Goal: Check status: Check status

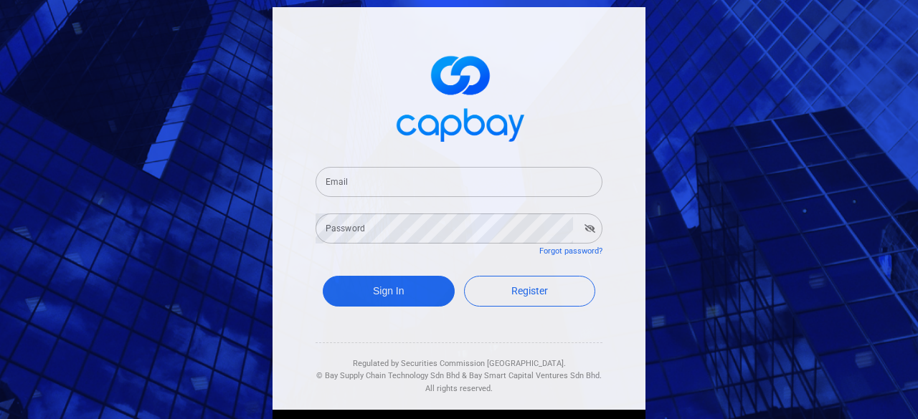
click at [466, 191] on input "Email" at bounding box center [458, 182] width 287 height 30
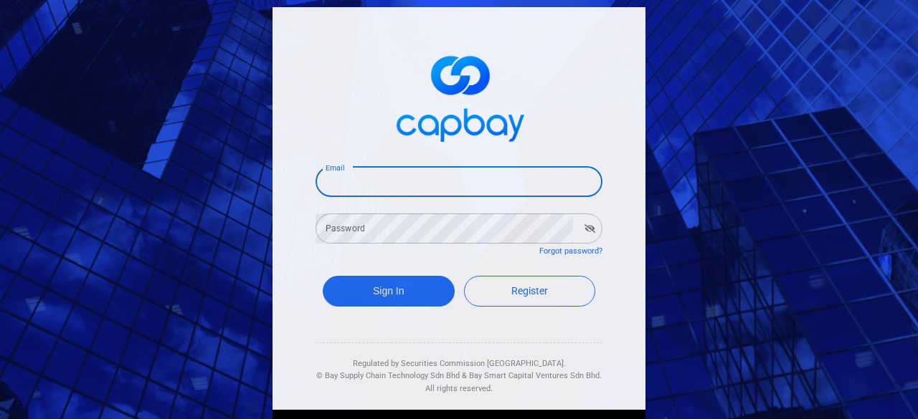
type input "[EMAIL_ADDRESS][DOMAIN_NAME]"
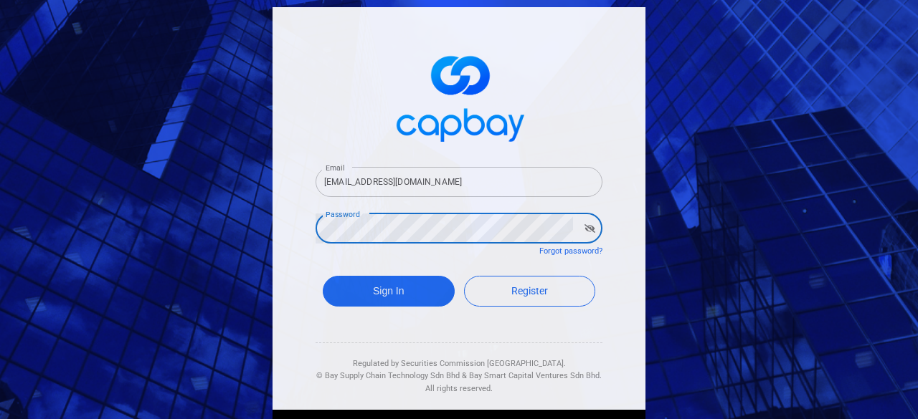
click at [323, 276] on button "Sign In" at bounding box center [389, 291] width 132 height 31
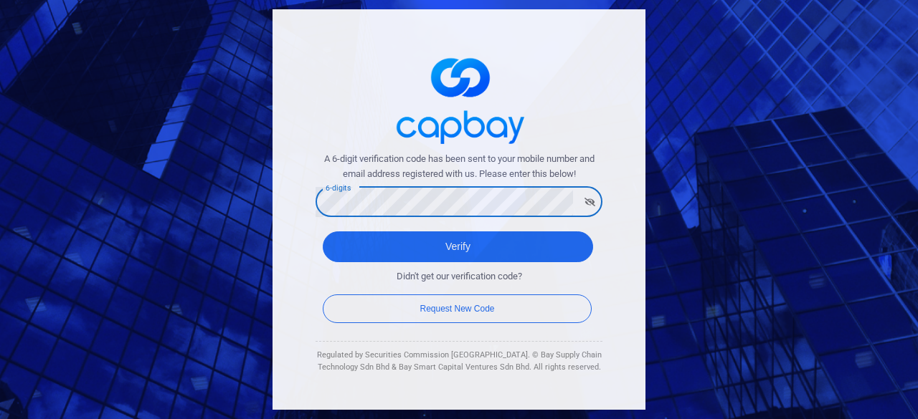
click at [323, 232] on button "Verify" at bounding box center [458, 247] width 270 height 31
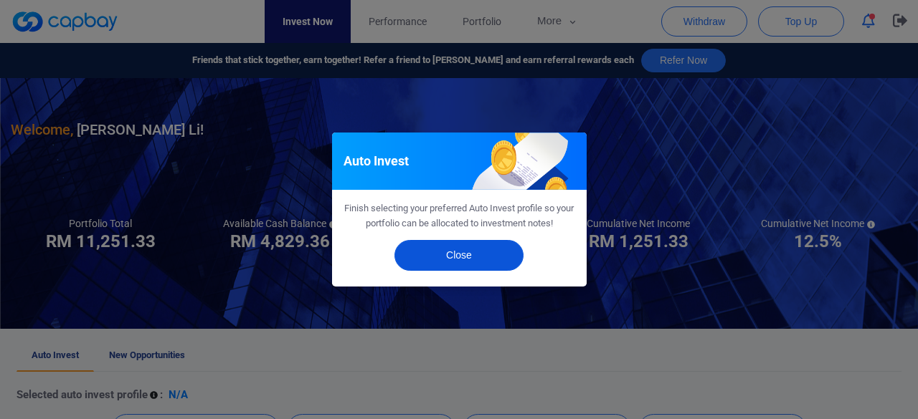
click at [480, 263] on button "Close" at bounding box center [458, 255] width 129 height 31
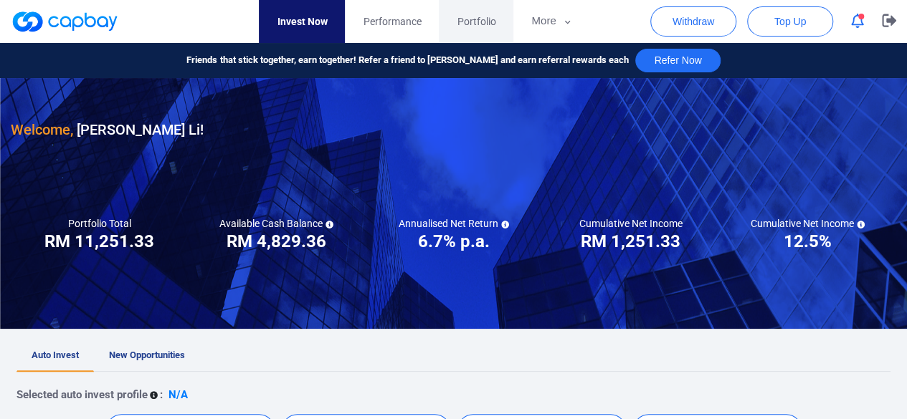
click at [467, 20] on span "Portfolio" at bounding box center [476, 22] width 39 height 16
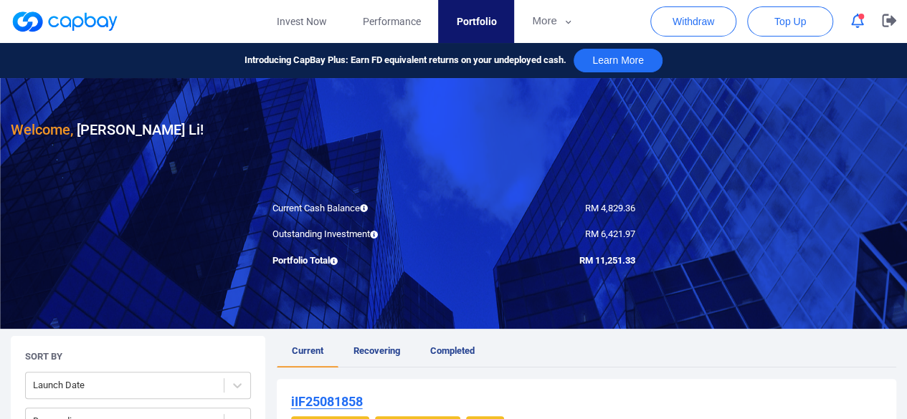
scroll to position [143, 0]
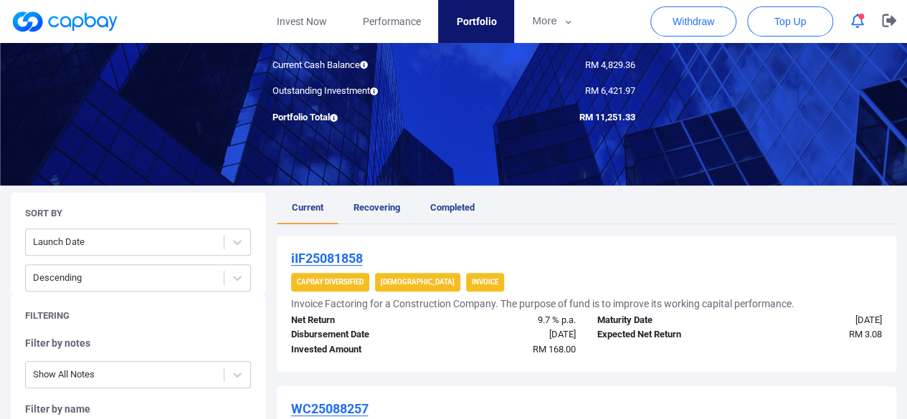
click at [376, 213] on span "Recovering" at bounding box center [376, 207] width 47 height 11
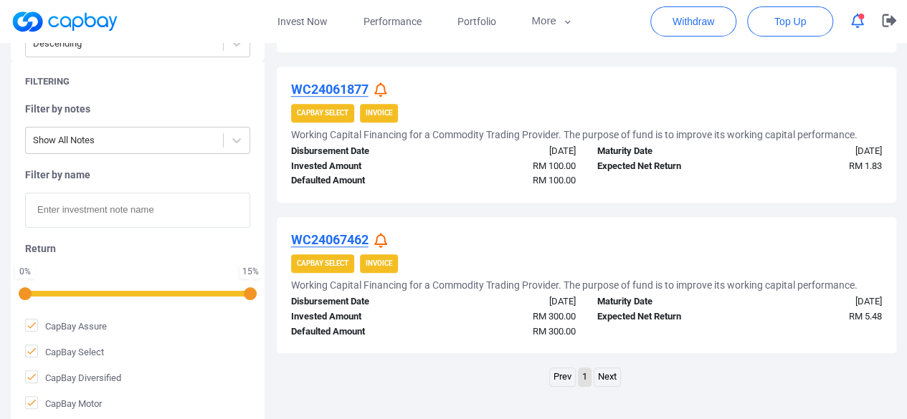
scroll to position [690, 0]
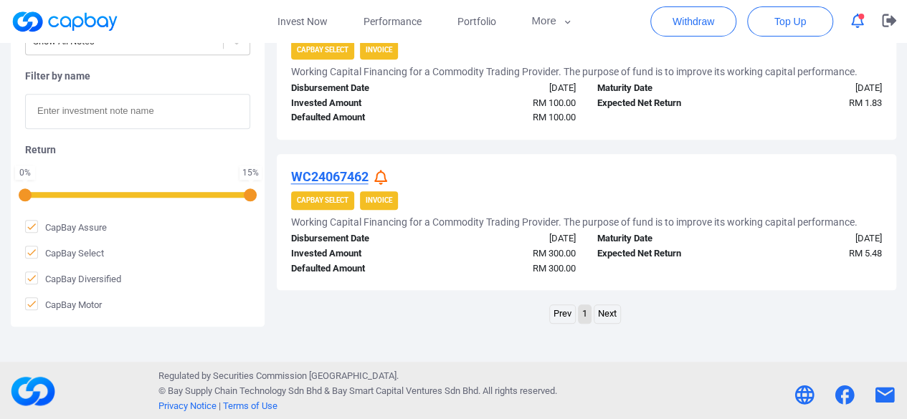
click at [612, 312] on link "Next" at bounding box center [607, 314] width 26 height 18
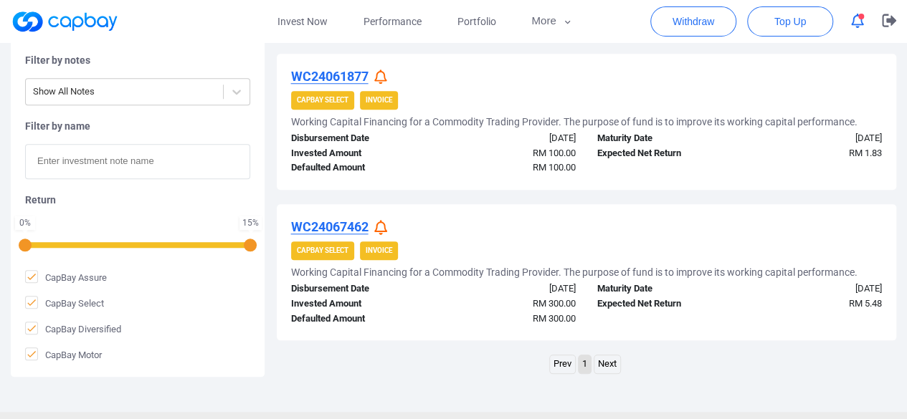
scroll to position [618, 0]
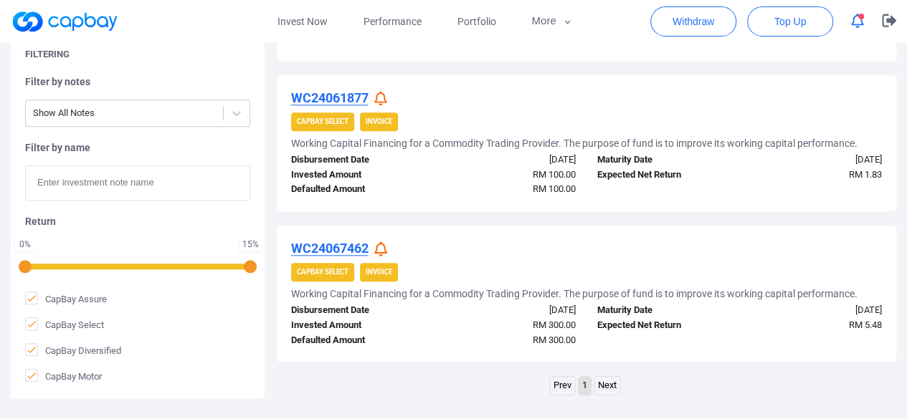
click at [380, 250] on icon at bounding box center [380, 249] width 13 height 15
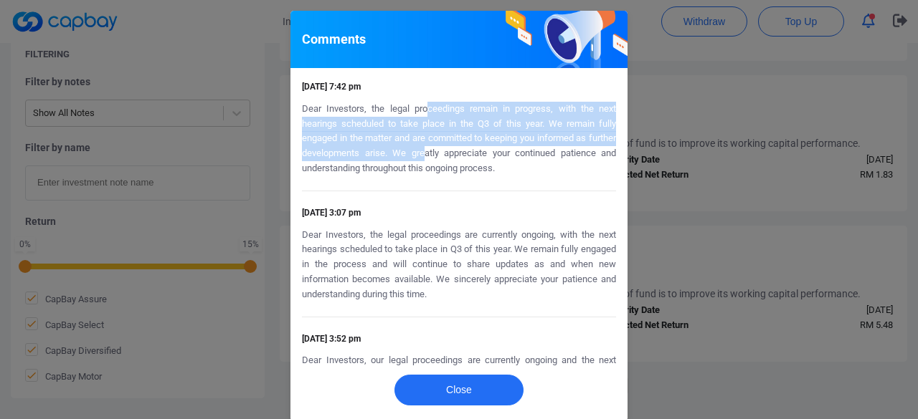
drag, startPoint x: 419, startPoint y: 107, endPoint x: 456, endPoint y: 150, distance: 56.9
click at [447, 148] on p "Dear Investors, the legal proceedings remain in progress, with the next hearing…" at bounding box center [459, 139] width 314 height 75
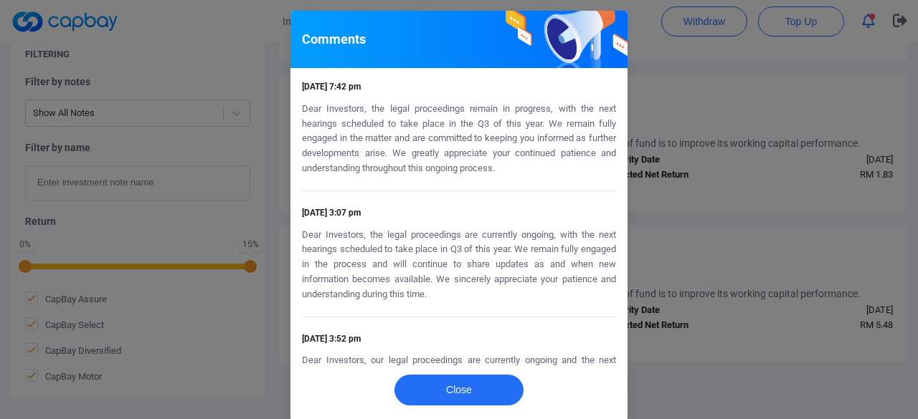
drag, startPoint x: 669, startPoint y: 201, endPoint x: 669, endPoint y: 226, distance: 24.4
click at [669, 202] on div "Comments [DATE] 7:42 pm Dear Investors, the legal proceedings remain in progres…" at bounding box center [459, 209] width 918 height 419
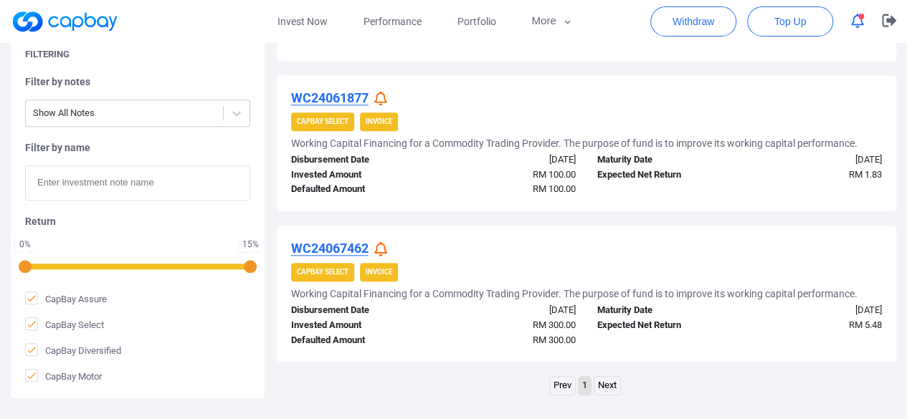
click at [381, 95] on icon at bounding box center [380, 98] width 13 height 15
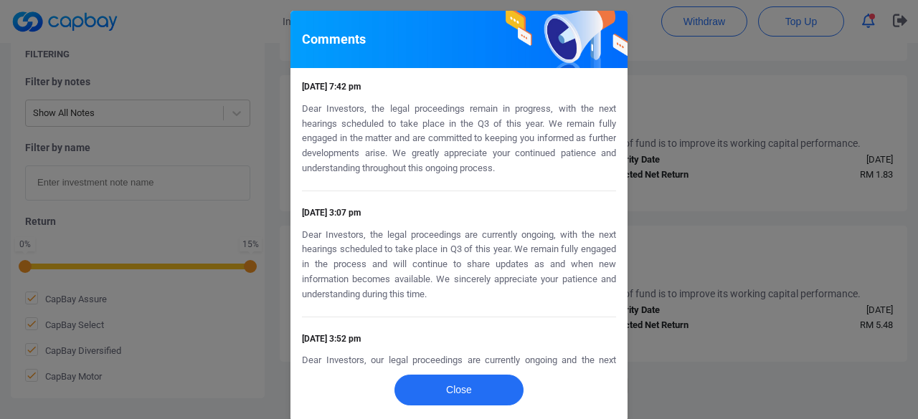
click at [690, 156] on div "Comments [DATE] 7:42 pm Dear Investors, the legal proceedings remain in progres…" at bounding box center [459, 209] width 918 height 419
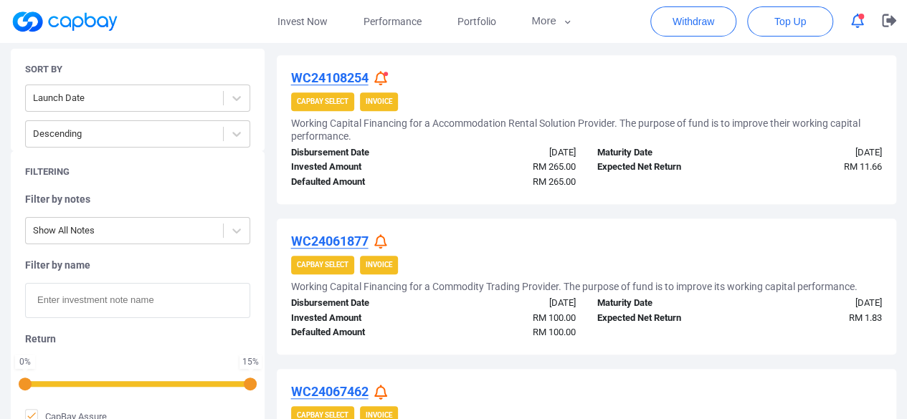
scroll to position [403, 0]
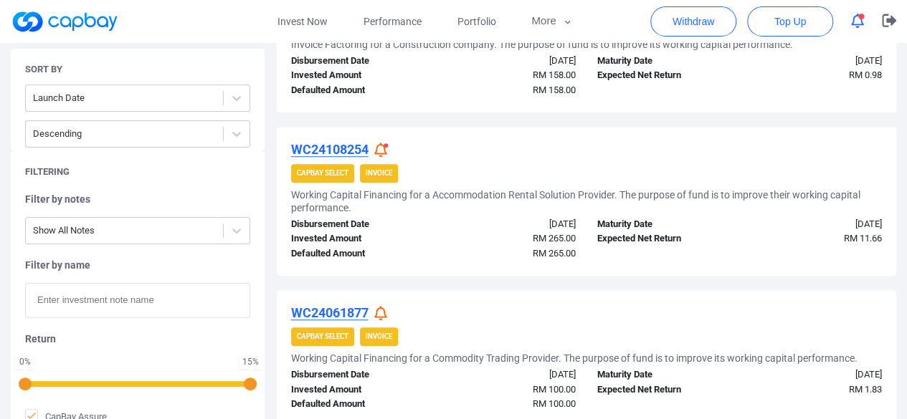
click at [384, 149] on icon at bounding box center [380, 150] width 13 height 15
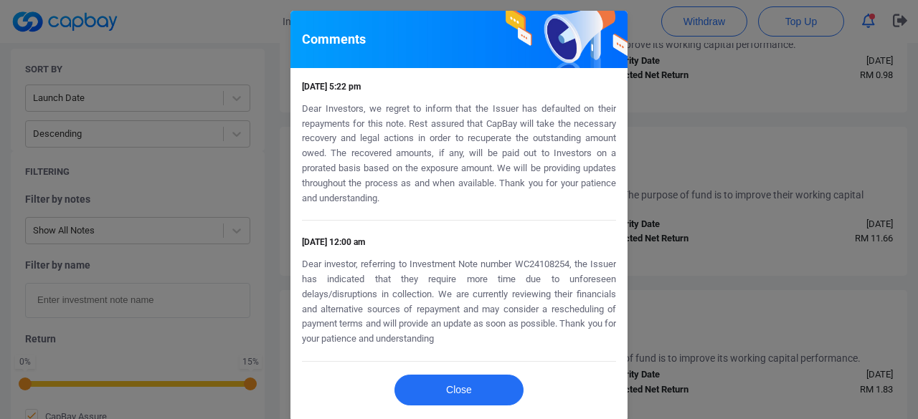
drag, startPoint x: 485, startPoint y: 108, endPoint x: 609, endPoint y: 227, distance: 171.3
click at [609, 227] on div "[DATE] 5:22 pm Dear Investors, we regret to inform that the Issuer has defaulte…" at bounding box center [459, 223] width 314 height 287
click at [678, 219] on div "Comments [DATE] 5:22 pm Dear Investors, we regret to inform that the Issuer has…" at bounding box center [459, 209] width 918 height 419
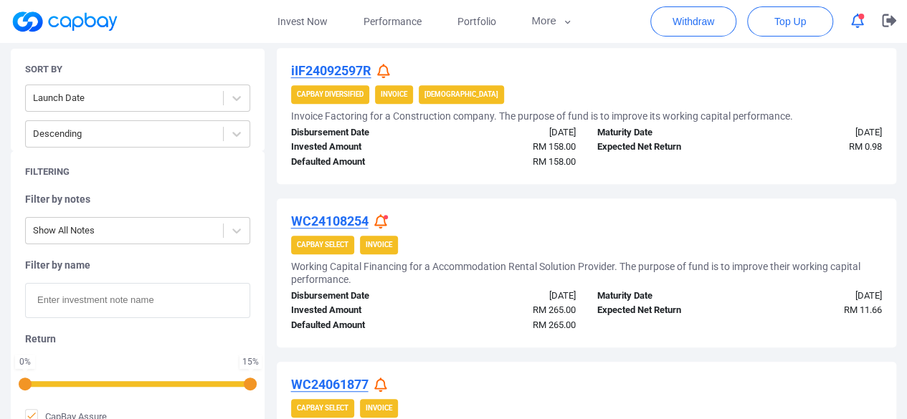
scroll to position [259, 0]
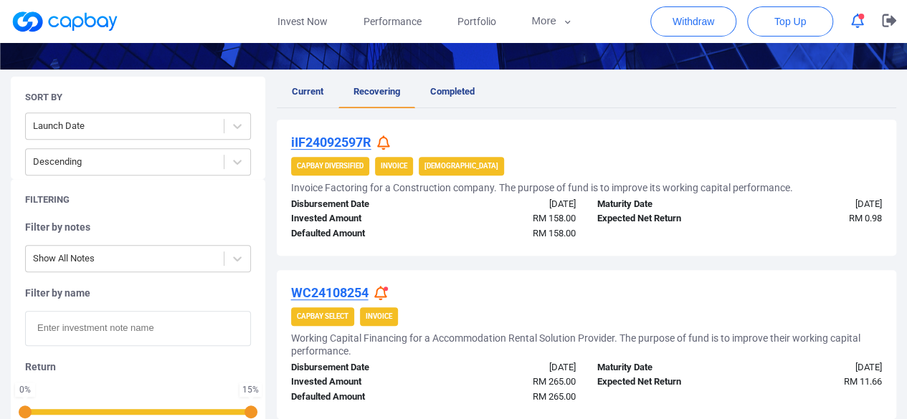
click at [385, 141] on icon at bounding box center [383, 142] width 13 height 15
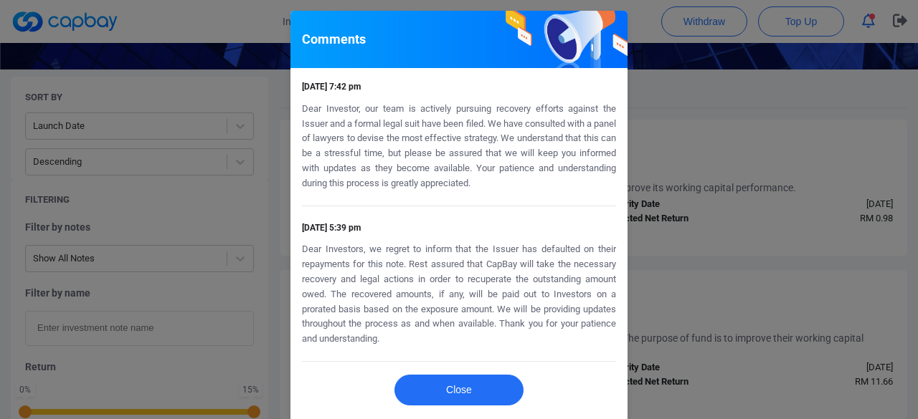
click at [675, 155] on div "Comments [DATE] 7:42 pm Dear Investor, our team is actively pursuing recovery e…" at bounding box center [459, 209] width 918 height 419
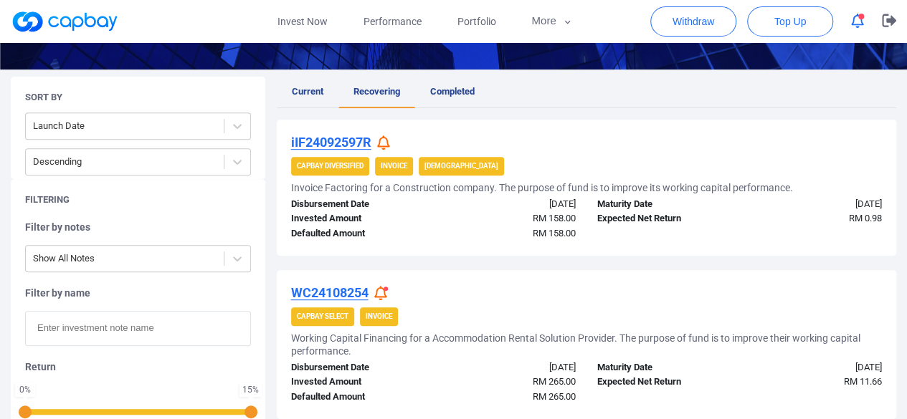
click at [383, 295] on icon at bounding box center [380, 293] width 13 height 15
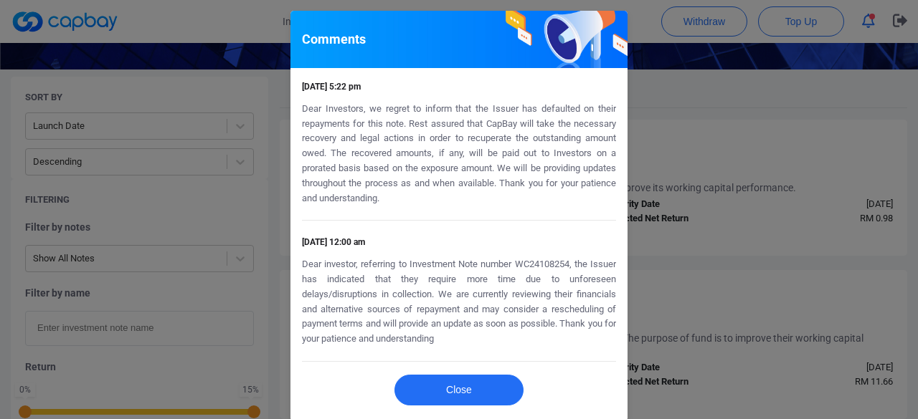
click at [643, 156] on div "Comments [DATE] 5:22 pm Dear Investors, we regret to inform that the Issuer has…" at bounding box center [459, 209] width 918 height 419
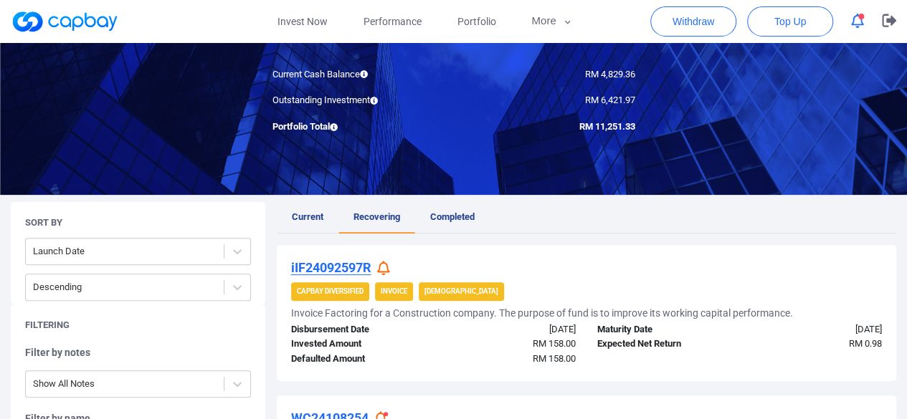
scroll to position [44, 0]
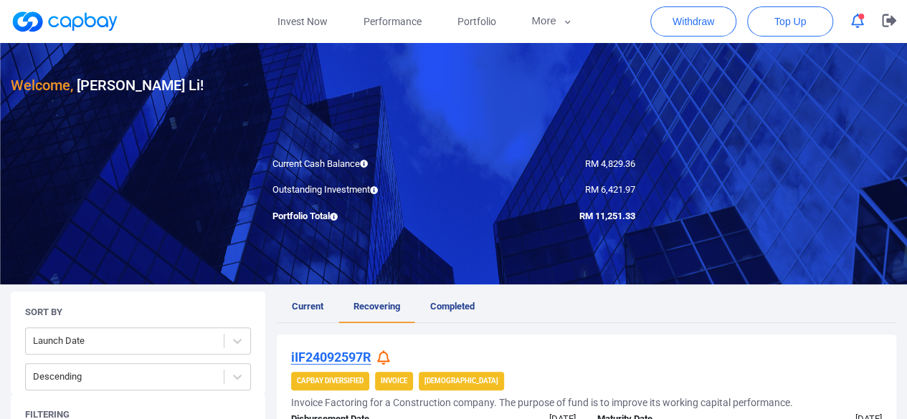
click at [454, 305] on span "Completed" at bounding box center [452, 306] width 44 height 11
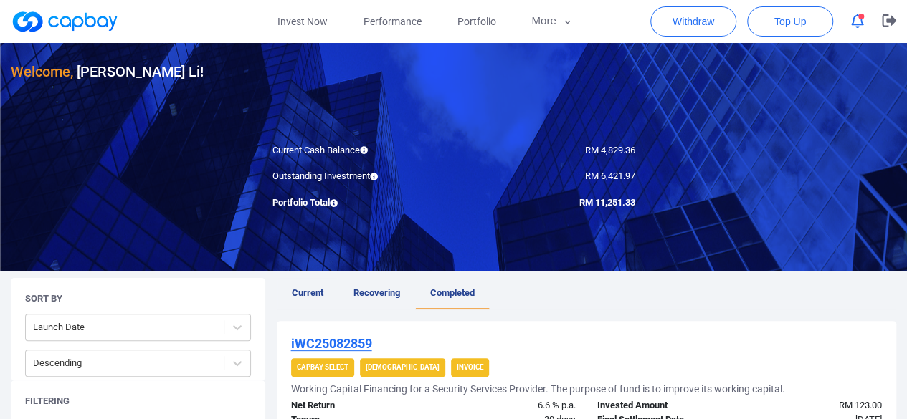
scroll to position [72, 0]
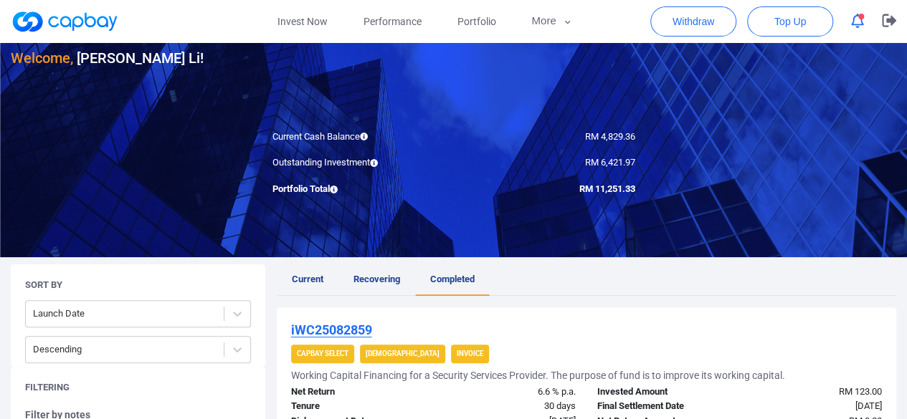
click at [313, 277] on span "Current" at bounding box center [308, 279] width 32 height 11
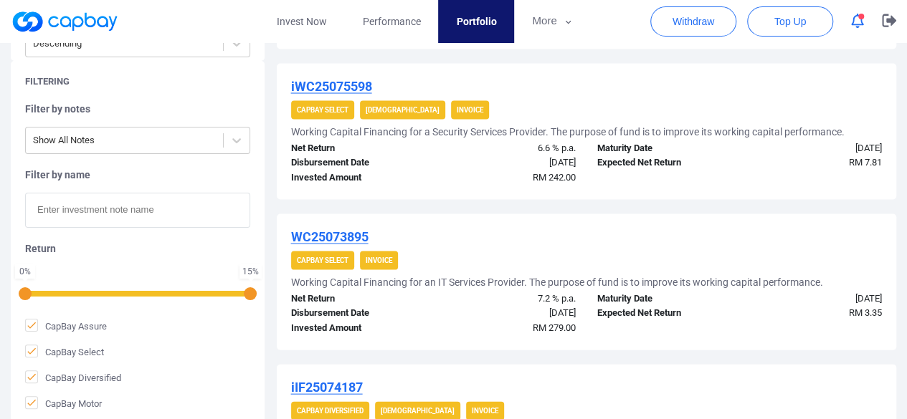
scroll to position [1577, 0]
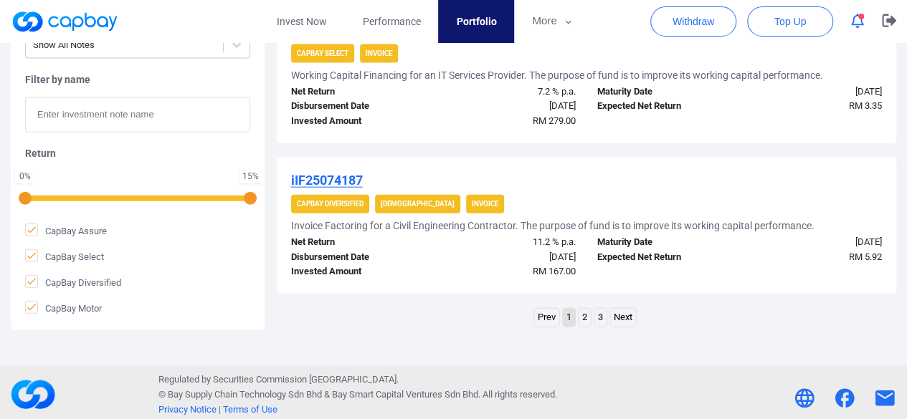
click at [600, 318] on link "3" at bounding box center [600, 318] width 12 height 18
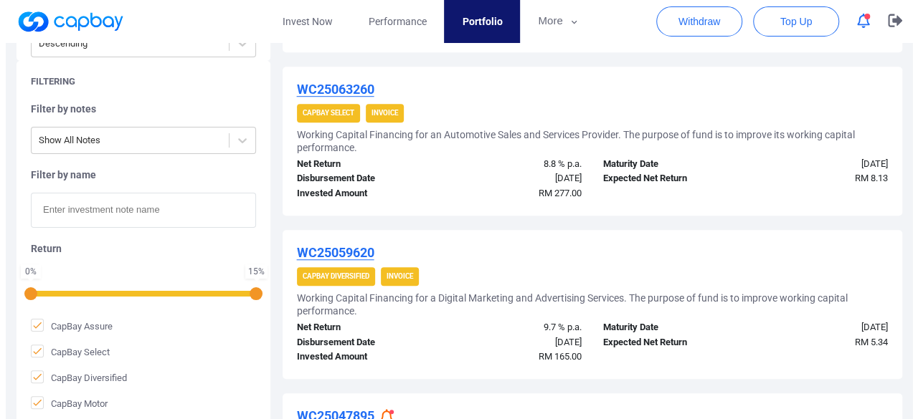
scroll to position [906, 0]
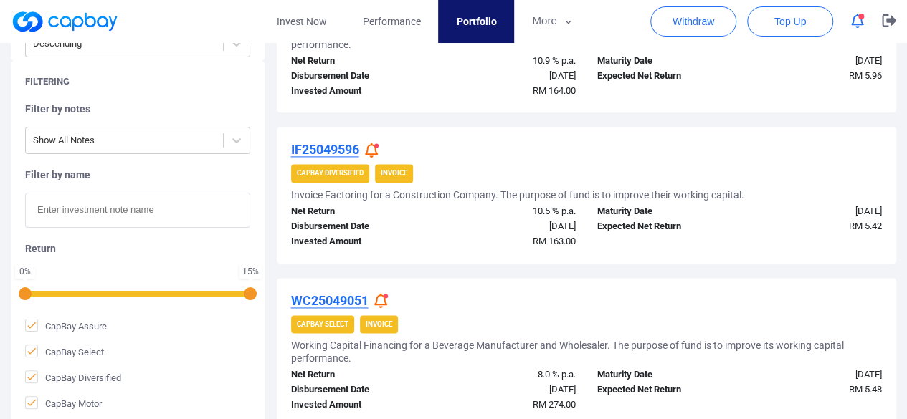
click at [381, 148] on div at bounding box center [373, 150] width 17 height 15
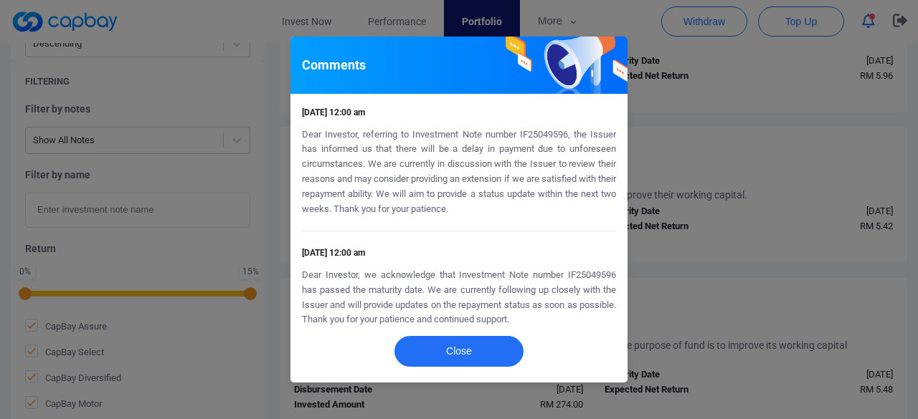
click at [703, 191] on div "Comments [DATE] 12:00 am Dear Investor, referring to Investment Note number IF2…" at bounding box center [459, 209] width 918 height 419
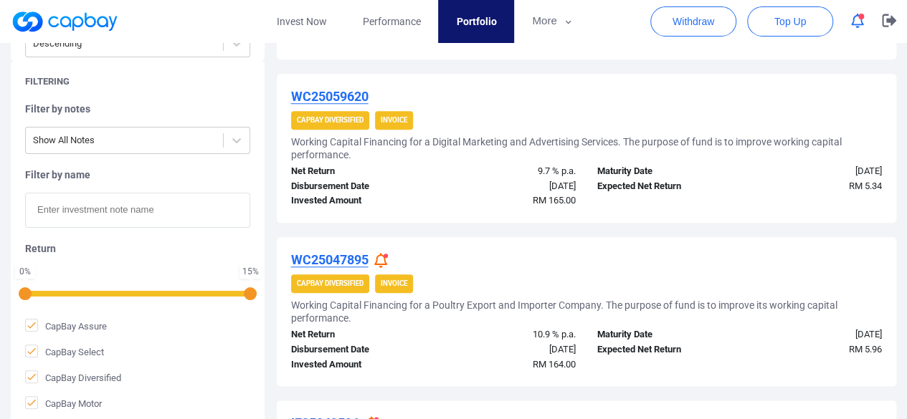
scroll to position [704, 0]
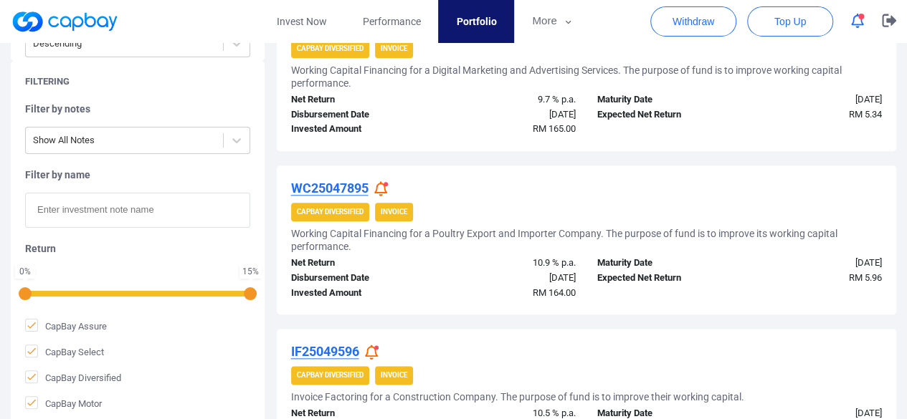
click at [373, 190] on div "WC25047895" at bounding box center [586, 188] width 591 height 17
click at [384, 186] on icon at bounding box center [380, 188] width 13 height 15
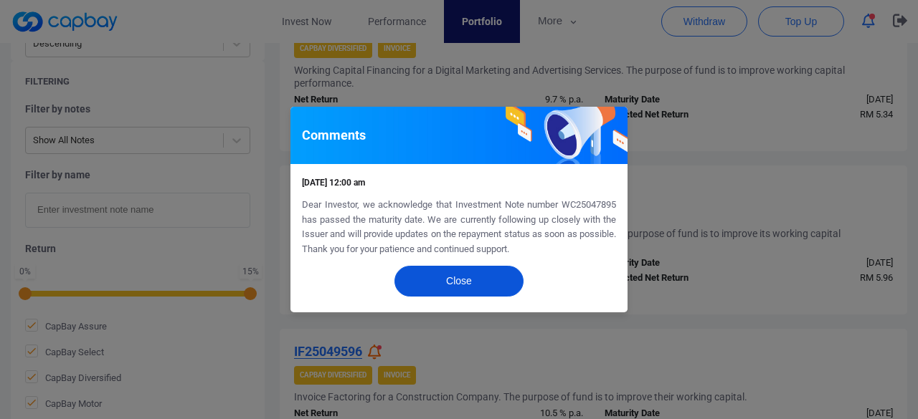
click at [495, 285] on button "Close" at bounding box center [458, 281] width 129 height 31
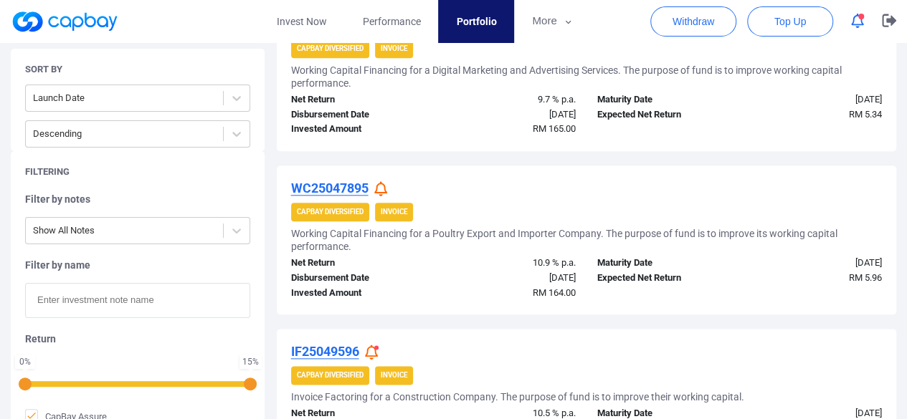
click at [860, 28] on icon "button" at bounding box center [857, 21] width 13 height 15
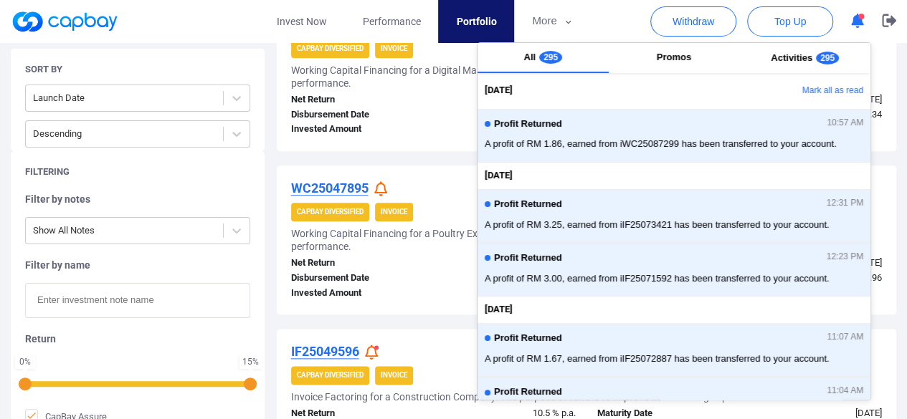
click at [859, 29] on button "button" at bounding box center [857, 21] width 27 height 22
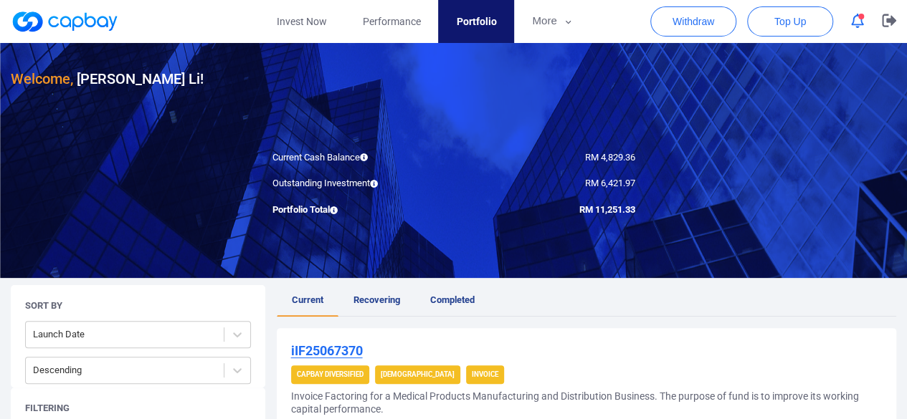
scroll to position [72, 0]
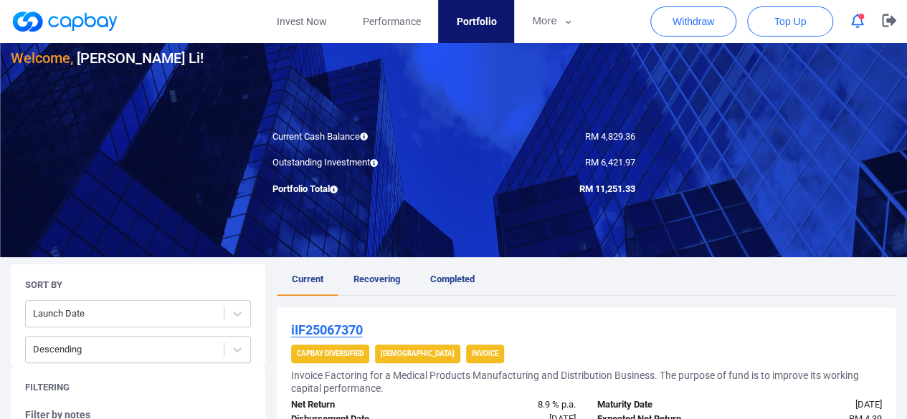
click at [383, 271] on link "Recovering" at bounding box center [376, 281] width 77 height 32
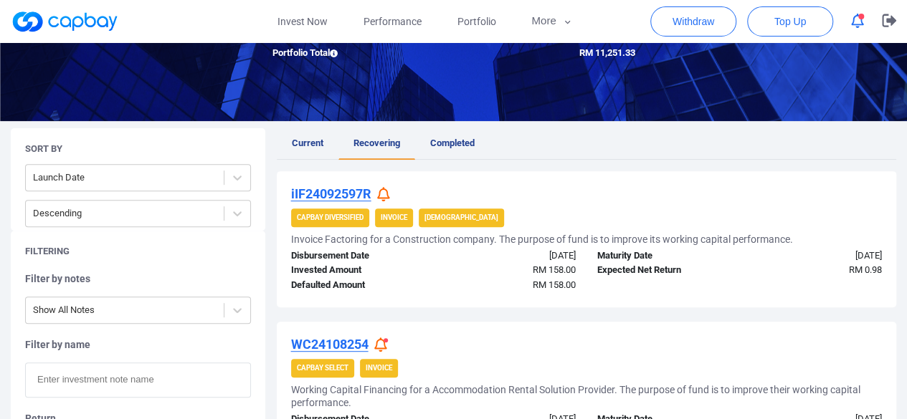
scroll to position [188, 0]
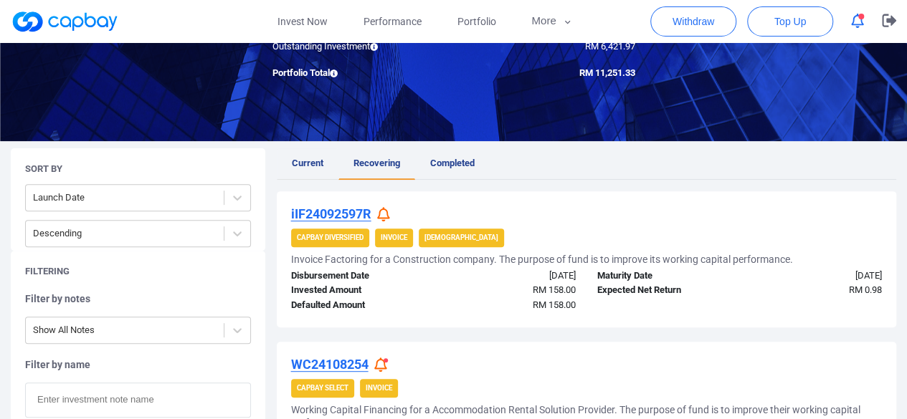
click at [312, 163] on span "Current" at bounding box center [308, 163] width 32 height 11
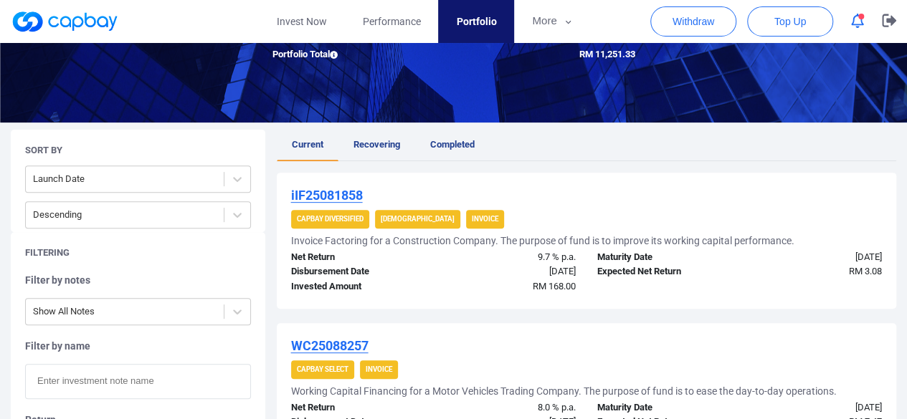
scroll to position [143, 0]
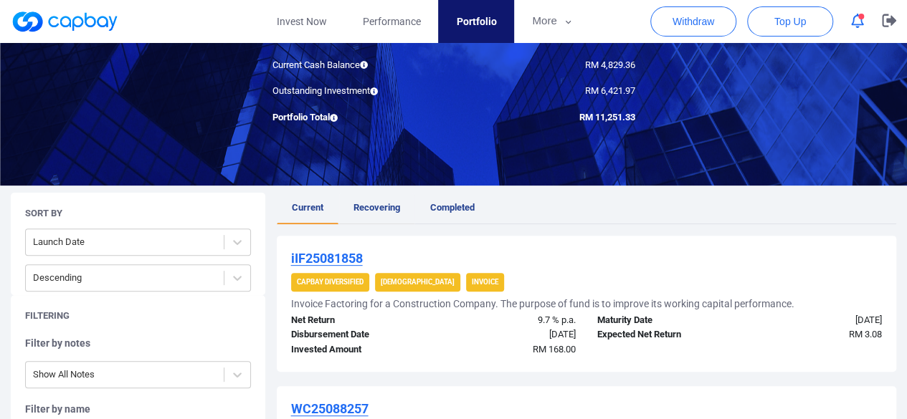
click at [373, 210] on span "Recovering" at bounding box center [376, 207] width 47 height 11
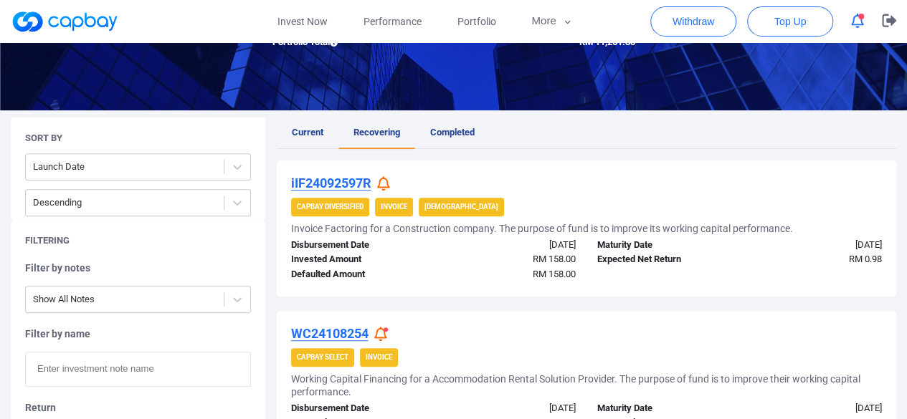
scroll to position [188, 0]
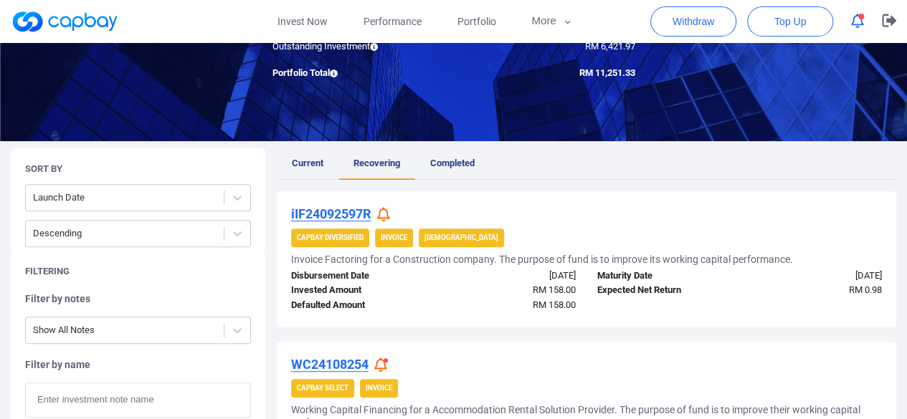
click at [298, 163] on span "Current" at bounding box center [308, 163] width 32 height 11
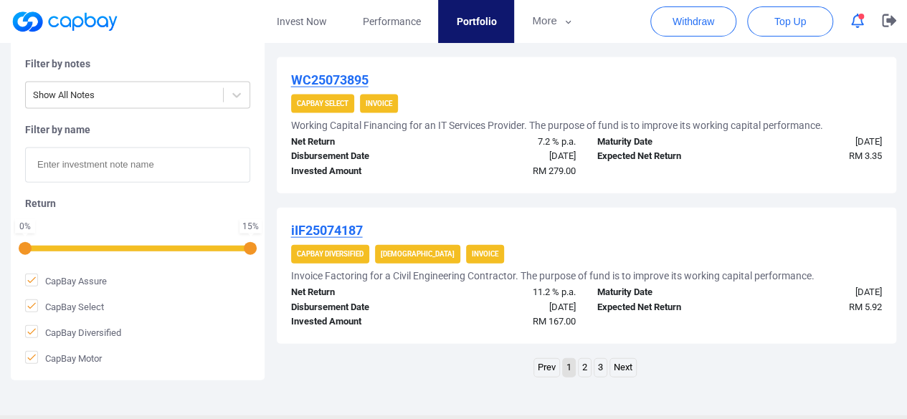
scroll to position [1580, 0]
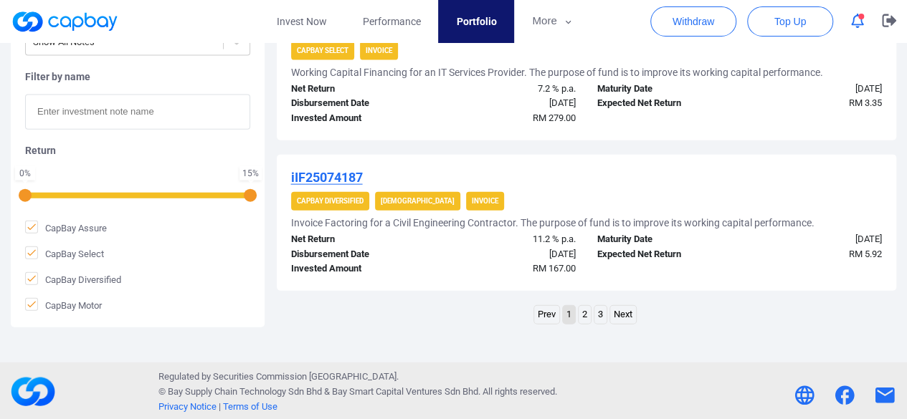
click at [603, 315] on link "3" at bounding box center [600, 315] width 12 height 18
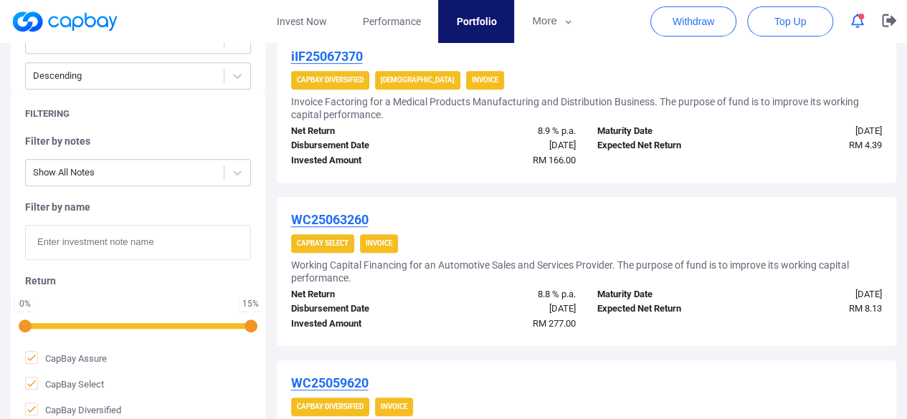
scroll to position [0, 0]
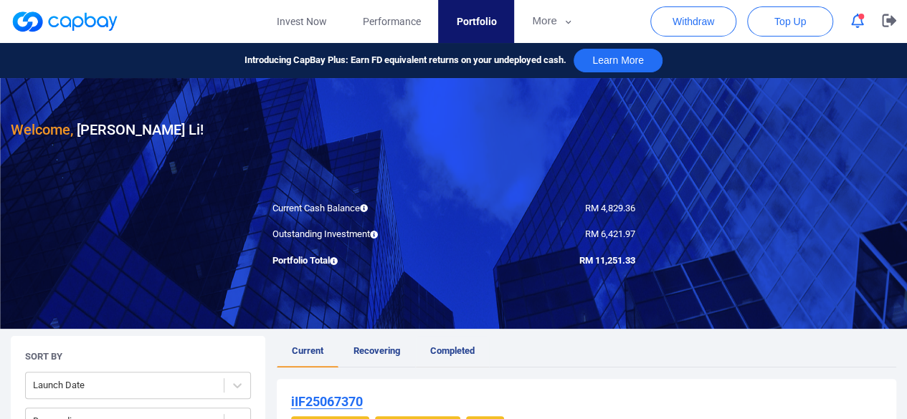
click at [459, 348] on span "Completed" at bounding box center [452, 351] width 44 height 11
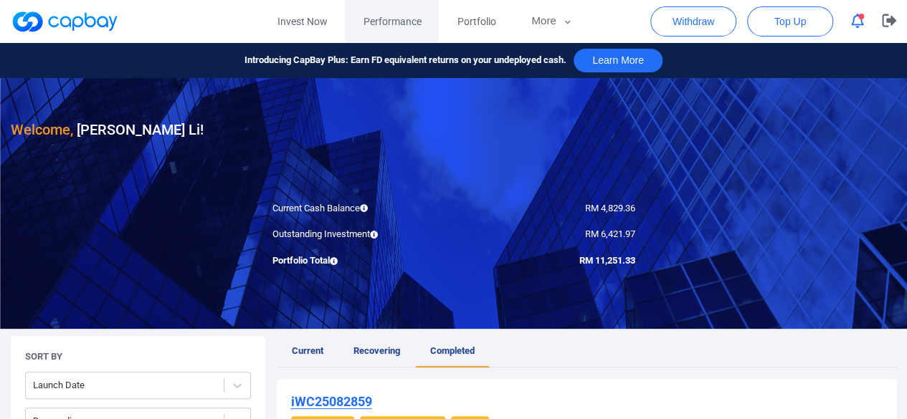
click at [375, 23] on span "Performance" at bounding box center [392, 22] width 58 height 16
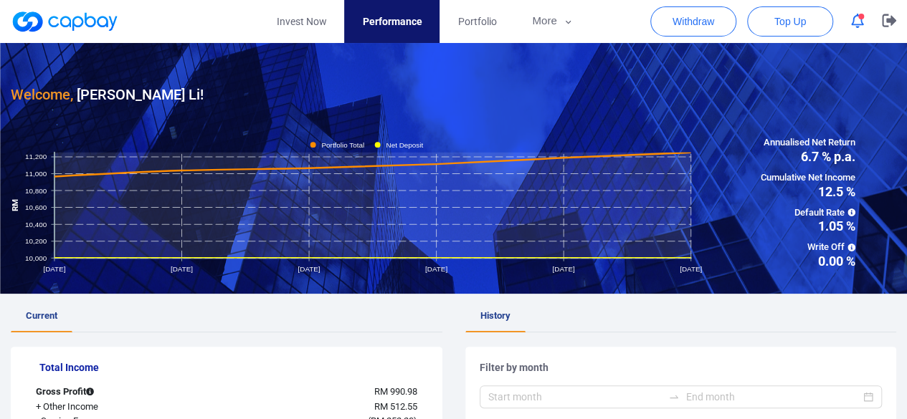
click at [849, 246] on icon at bounding box center [851, 248] width 8 height 8
click at [309, 18] on link "Invest Now" at bounding box center [301, 21] width 86 height 43
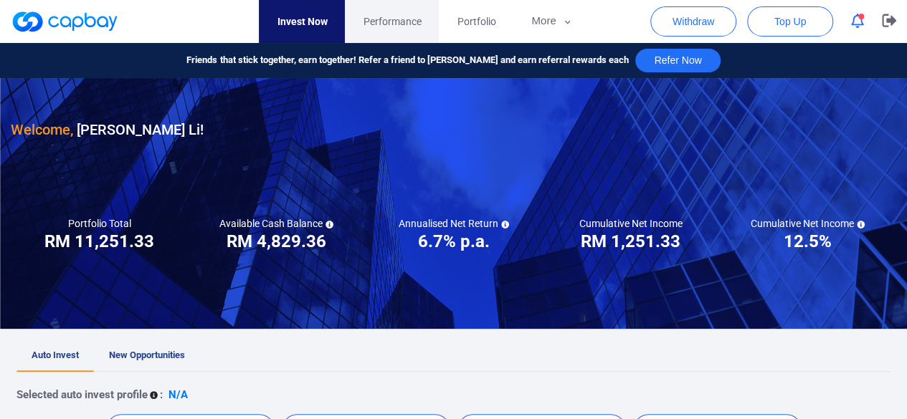
click at [382, 27] on span "Performance" at bounding box center [392, 22] width 58 height 16
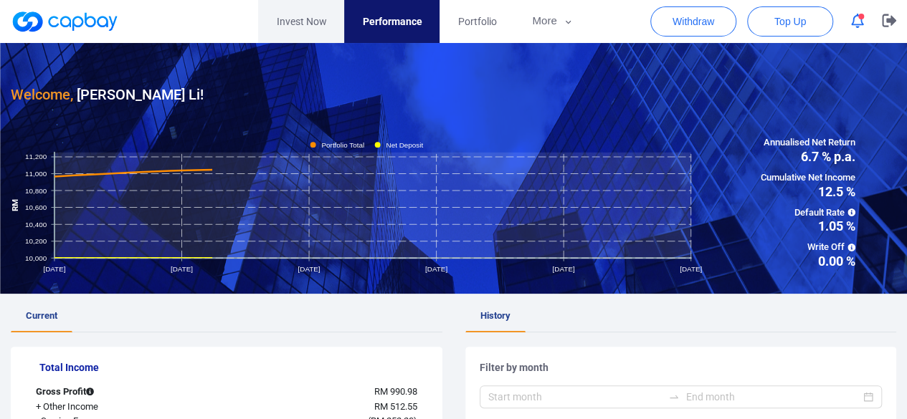
click at [306, 25] on link "Invest Now" at bounding box center [301, 21] width 86 height 43
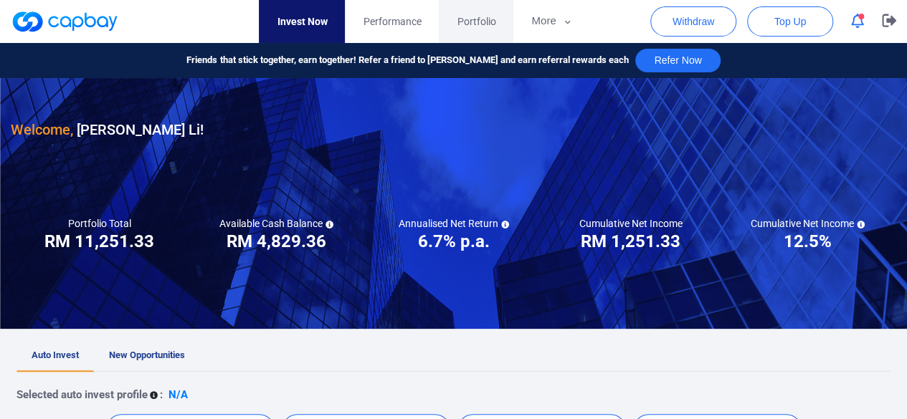
click at [463, 21] on span "Portfolio" at bounding box center [476, 22] width 39 height 16
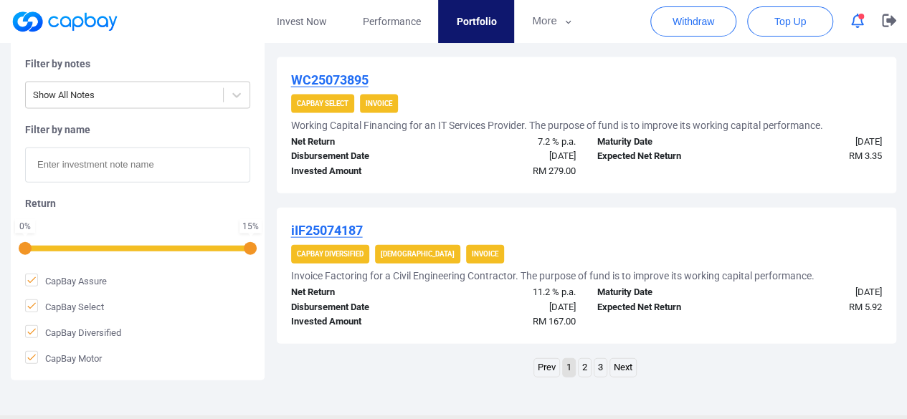
scroll to position [1580, 0]
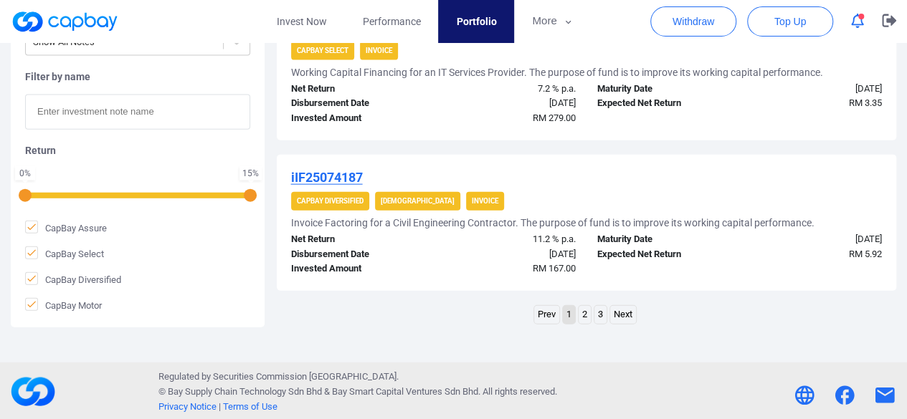
click at [588, 313] on link "2" at bounding box center [584, 315] width 12 height 18
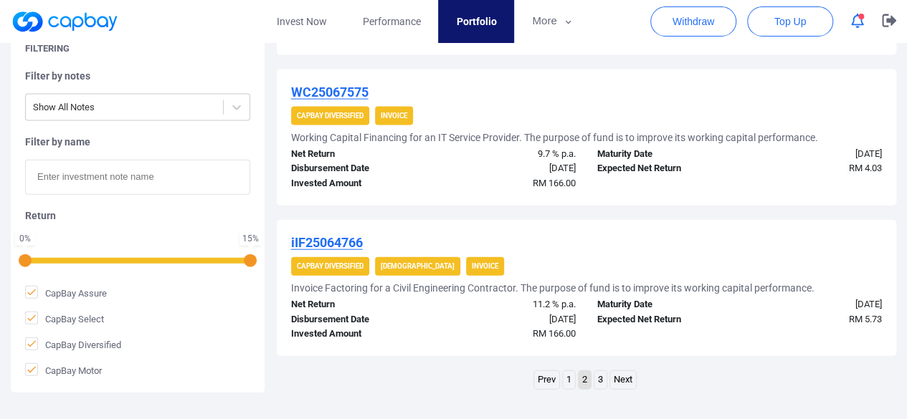
scroll to position [1619, 0]
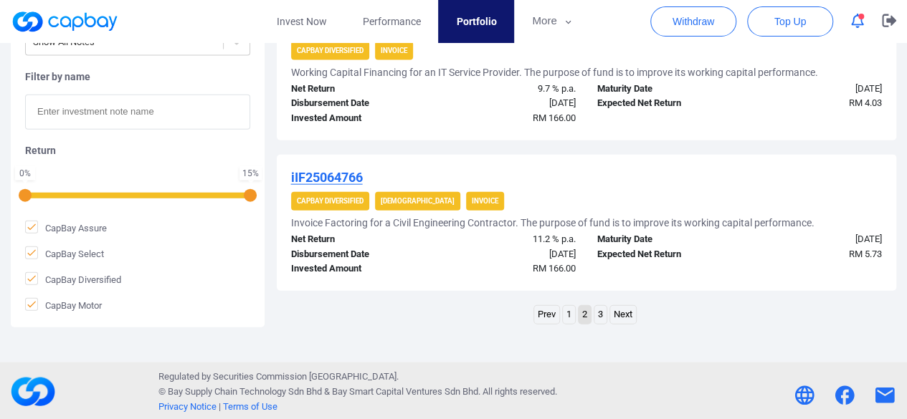
click at [601, 313] on link "3" at bounding box center [600, 315] width 12 height 18
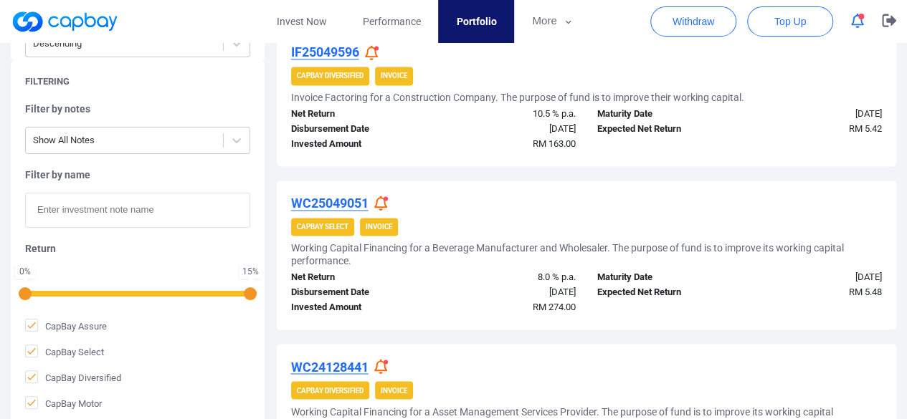
scroll to position [1075, 0]
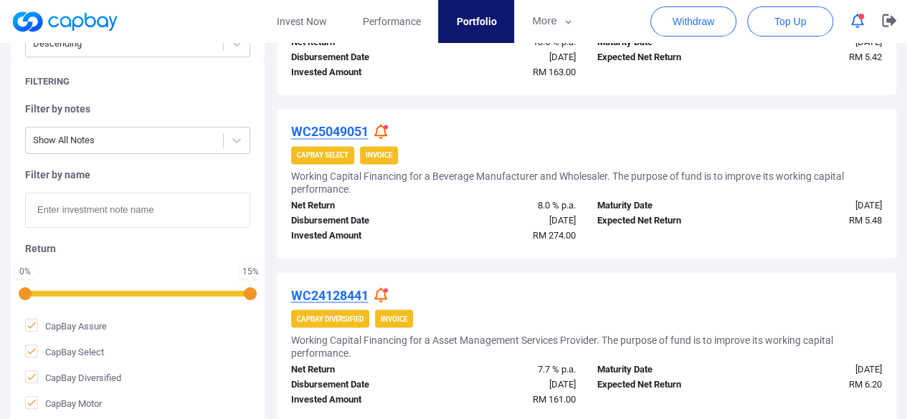
click at [383, 129] on icon at bounding box center [380, 131] width 13 height 15
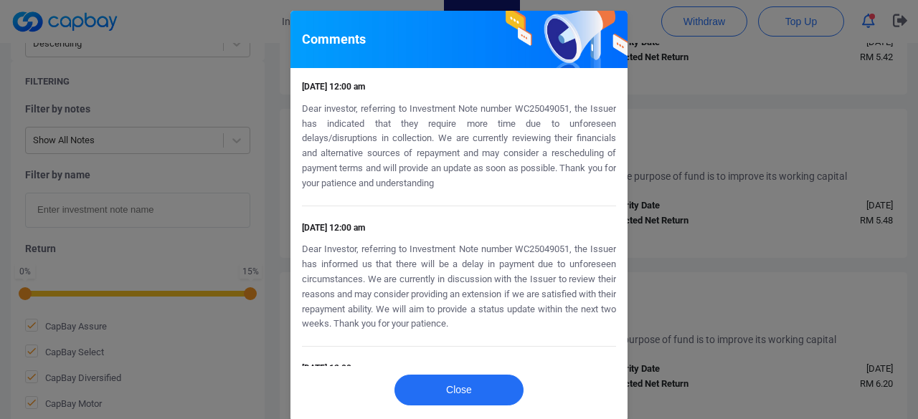
click at [689, 148] on div "Comments [DATE] 12:00 am Dear investor, referring to Investment Note number WC2…" at bounding box center [459, 209] width 918 height 419
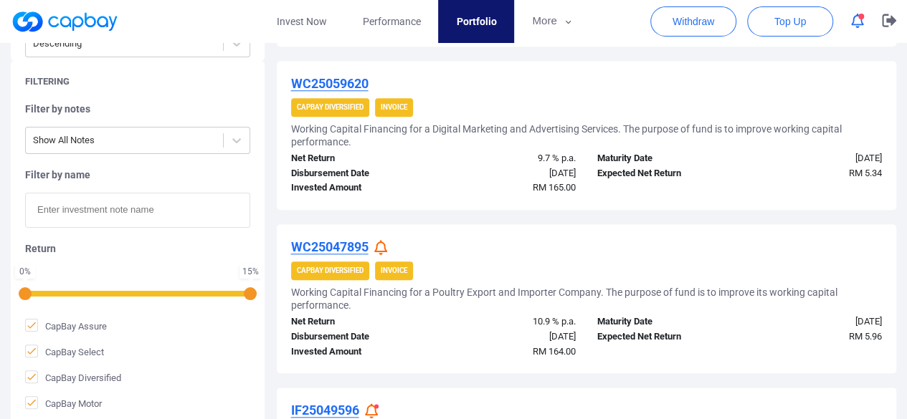
scroll to position [717, 0]
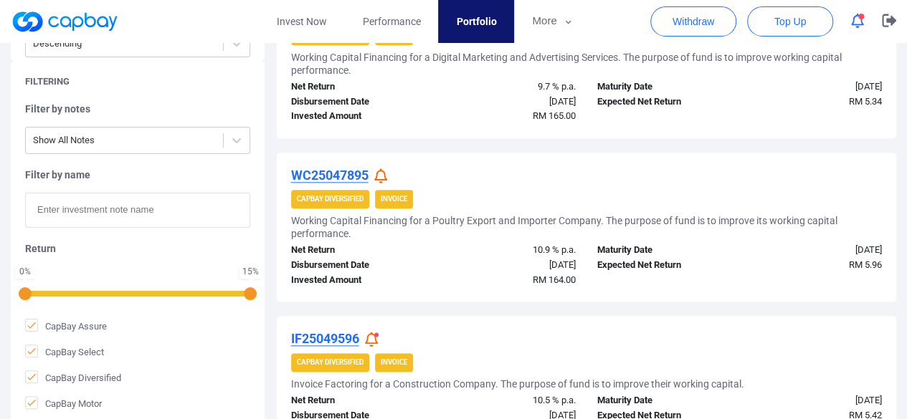
click at [389, 178] on div at bounding box center [382, 175] width 17 height 15
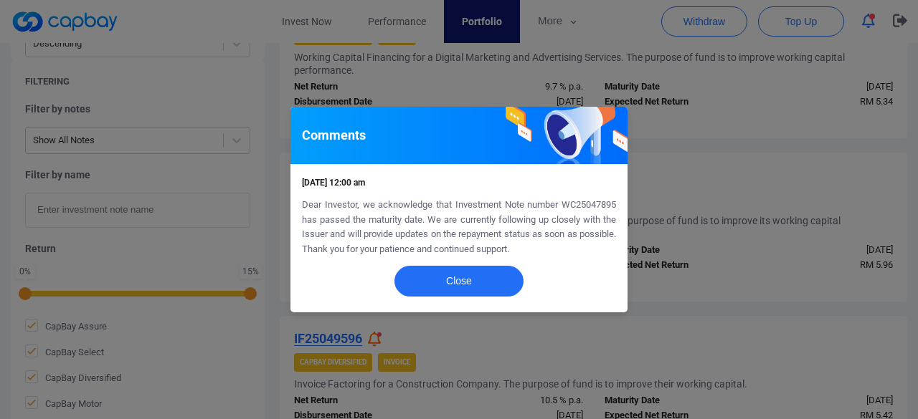
click at [711, 206] on div "Comments [DATE] 12:00 am Dear Investor, we acknowledge that Investment Note num…" at bounding box center [459, 209] width 918 height 419
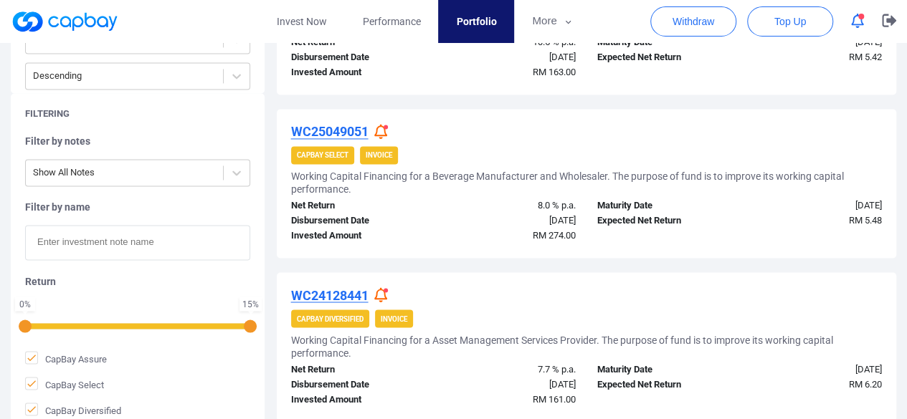
scroll to position [1206, 0]
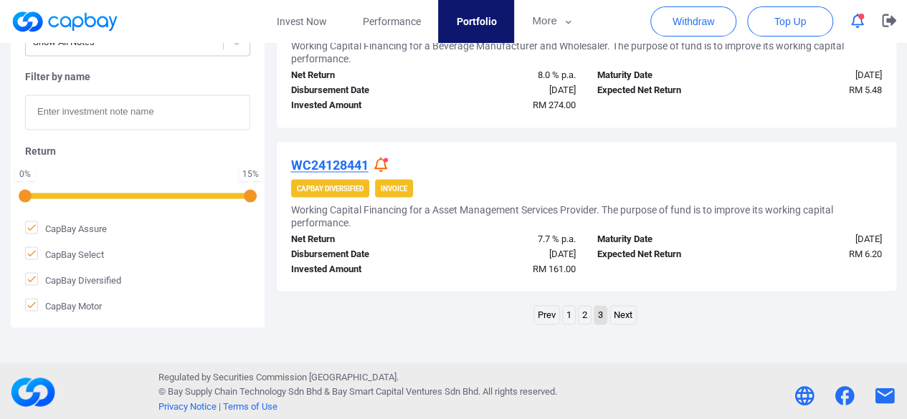
click at [386, 161] on icon at bounding box center [380, 164] width 13 height 15
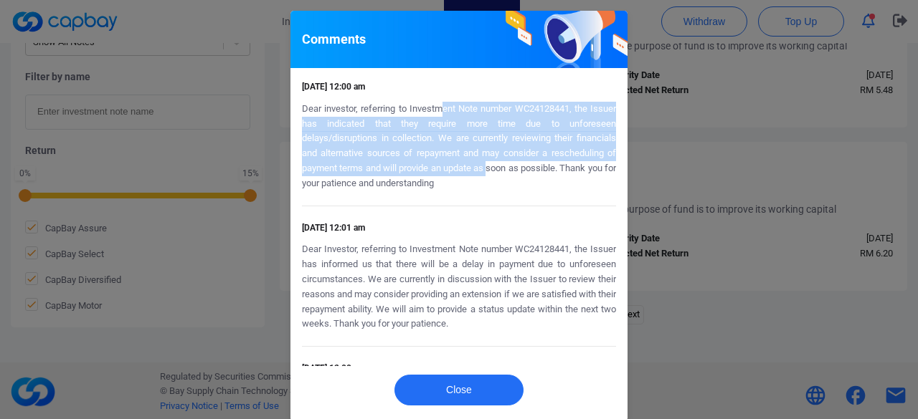
drag, startPoint x: 433, startPoint y: 107, endPoint x: 504, endPoint y: 177, distance: 99.9
click at [500, 175] on p "Dear investor, referring to Investment Note number WC24128441, the Issuer has i…" at bounding box center [459, 147] width 314 height 90
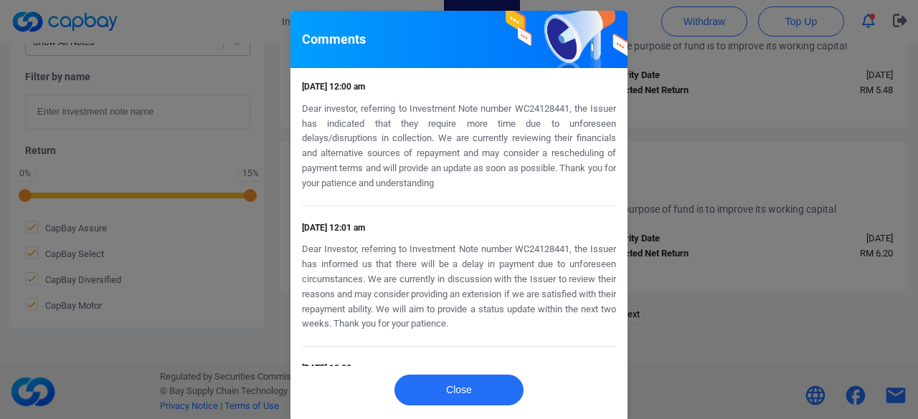
click at [509, 180] on p "Dear investor, referring to Investment Note number WC24128441, the Issuer has i…" at bounding box center [459, 147] width 314 height 90
click at [695, 181] on div "Comments [DATE] 12:00 am Dear investor, referring to Investment Note number WC2…" at bounding box center [459, 209] width 918 height 419
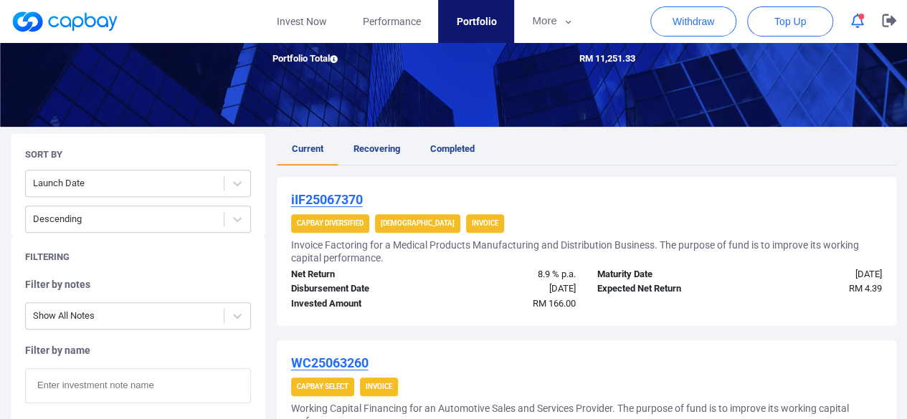
scroll to position [0, 0]
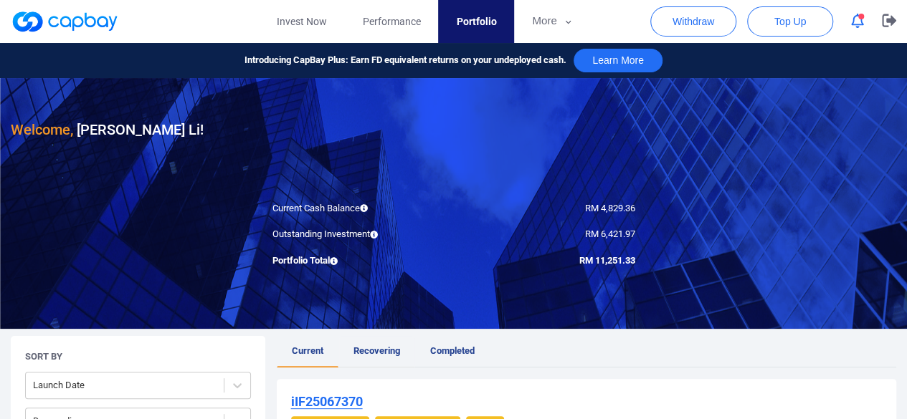
click at [377, 348] on span "Recovering" at bounding box center [376, 351] width 47 height 11
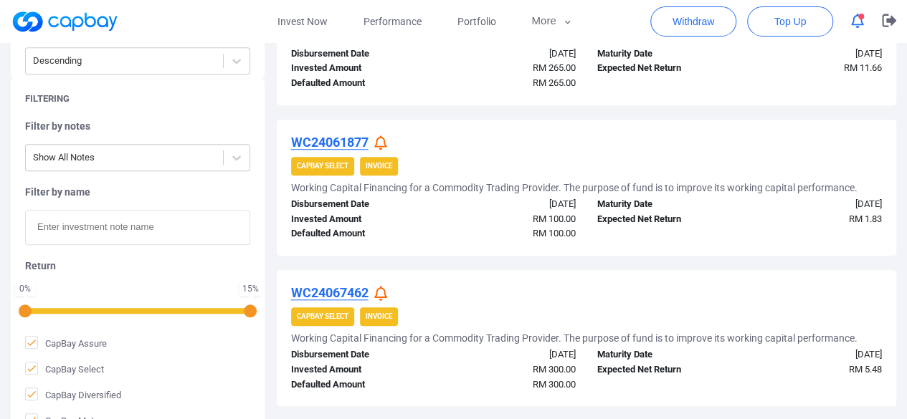
scroll to position [690, 0]
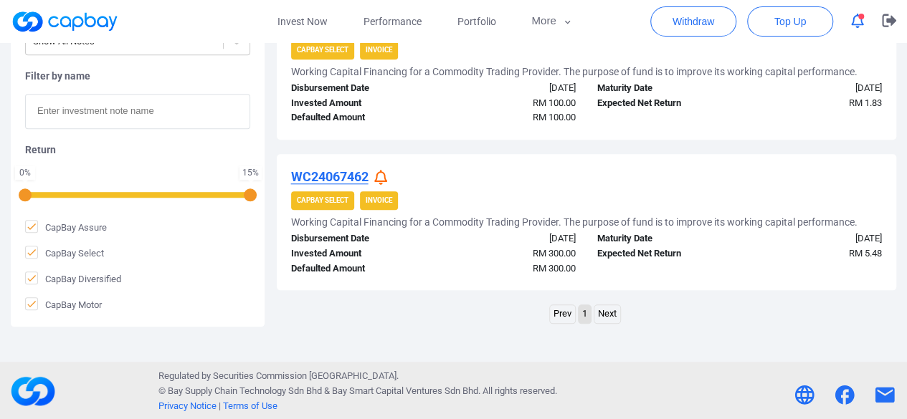
click at [612, 313] on link "Next" at bounding box center [607, 314] width 26 height 18
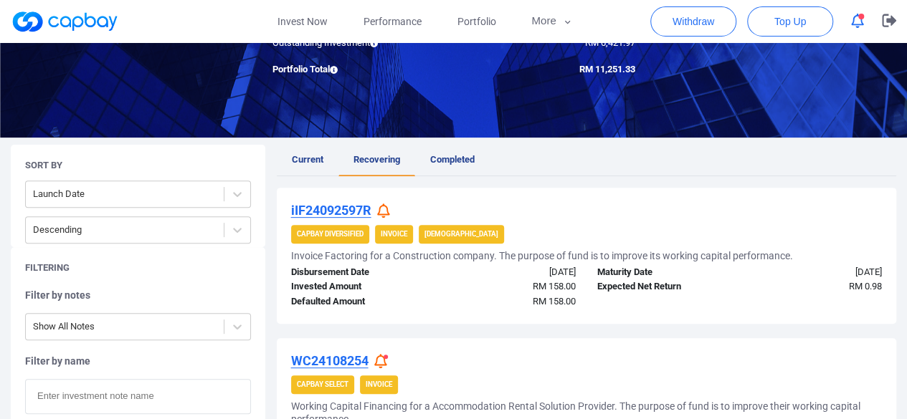
scroll to position [188, 0]
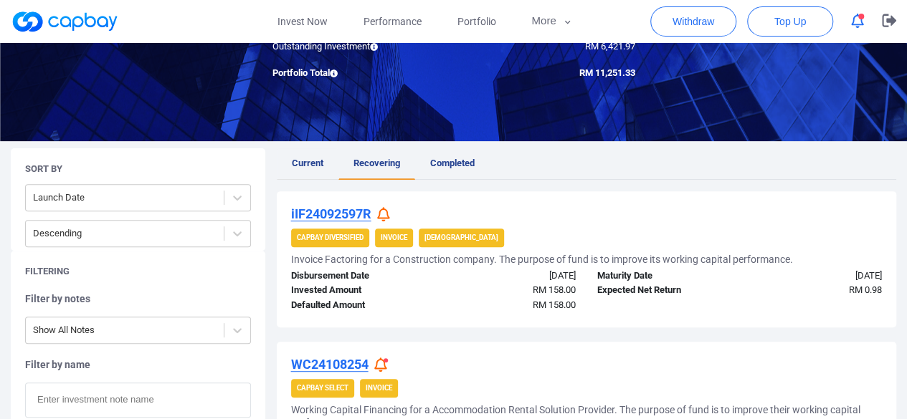
click at [308, 164] on span "Current" at bounding box center [308, 163] width 32 height 11
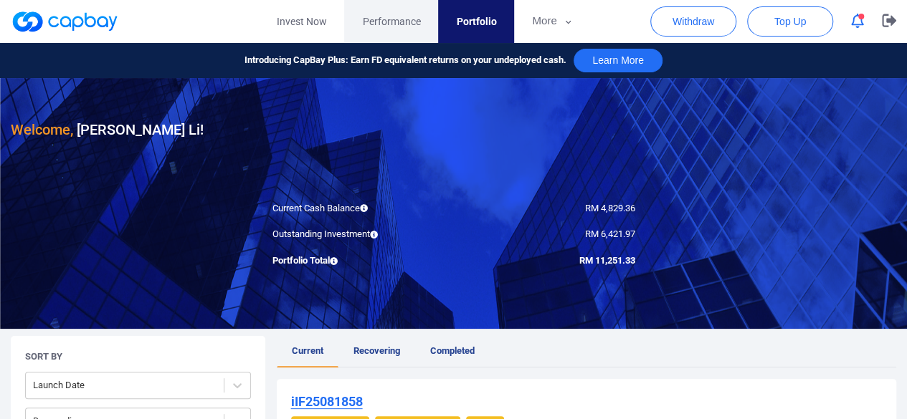
click at [394, 31] on link "Performance" at bounding box center [391, 21] width 94 height 43
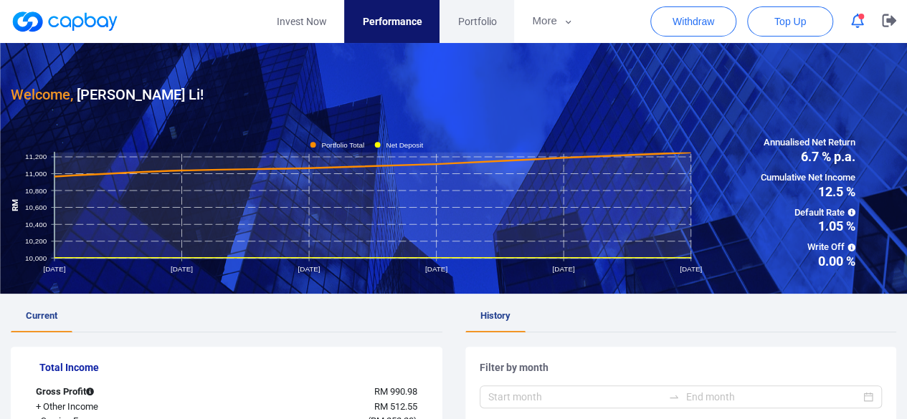
click at [472, 23] on span "Portfolio" at bounding box center [476, 22] width 39 height 16
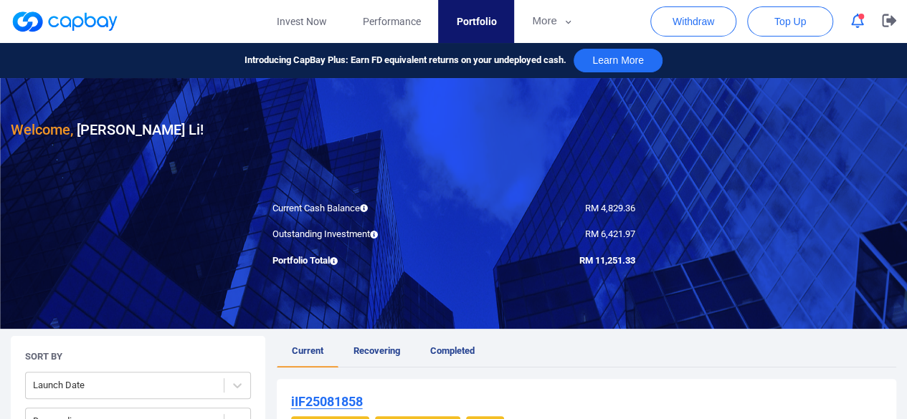
scroll to position [143, 0]
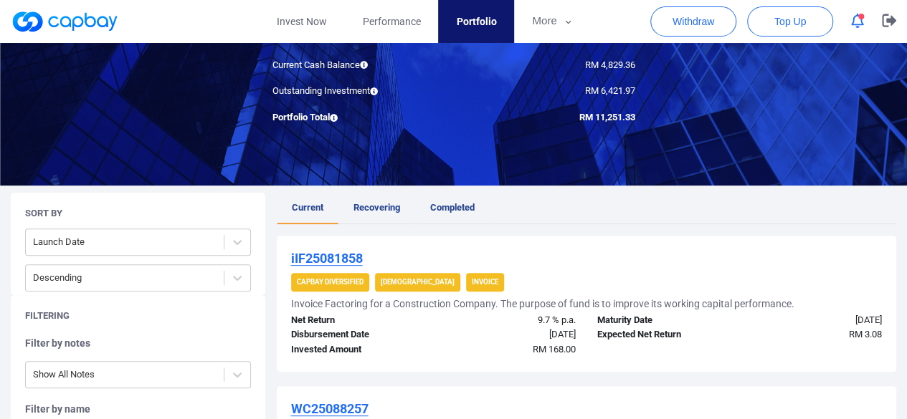
click at [455, 213] on span "Completed" at bounding box center [452, 207] width 44 height 11
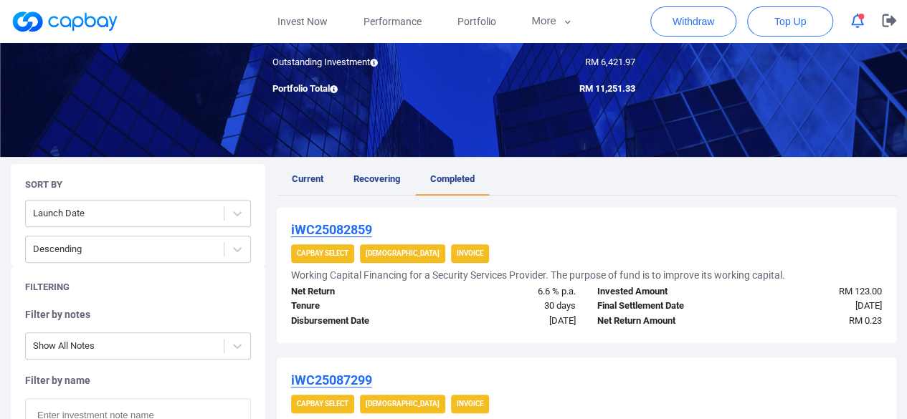
scroll to position [143, 0]
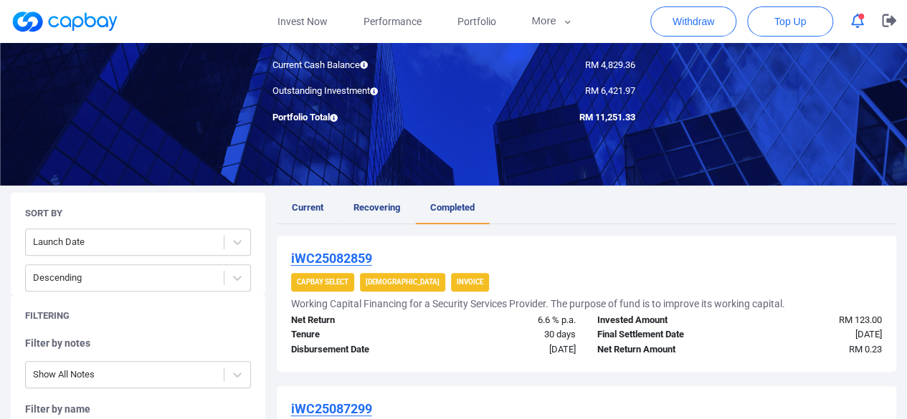
click at [383, 200] on link "Recovering" at bounding box center [376, 209] width 77 height 32
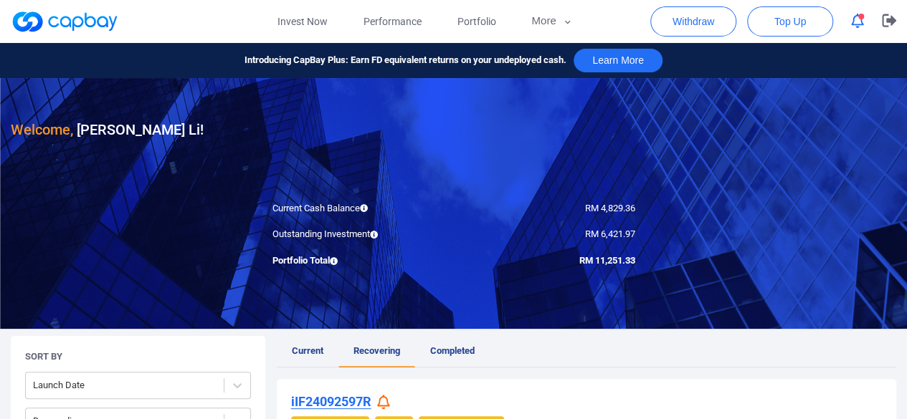
click at [859, 18] on span "button" at bounding box center [861, 17] width 6 height 6
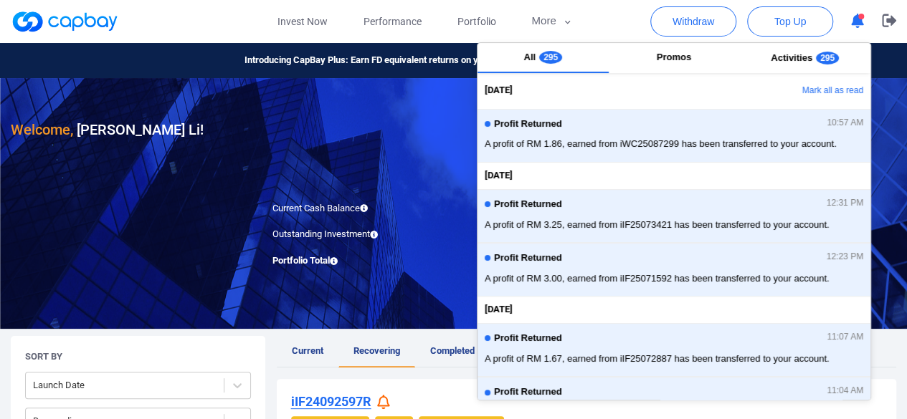
click at [858, 18] on span "button" at bounding box center [861, 17] width 6 height 6
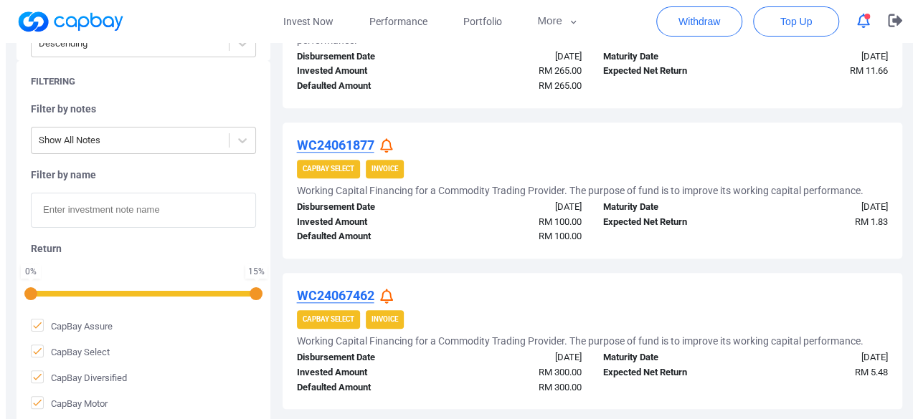
scroll to position [690, 0]
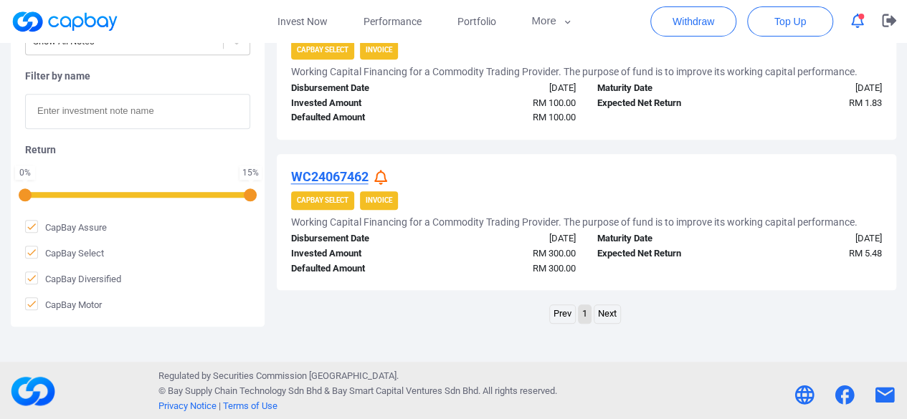
click at [378, 176] on icon at bounding box center [380, 177] width 13 height 15
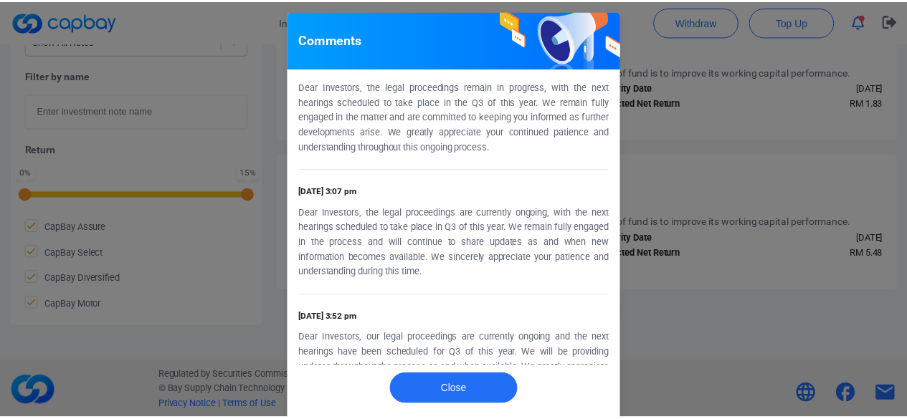
scroll to position [0, 0]
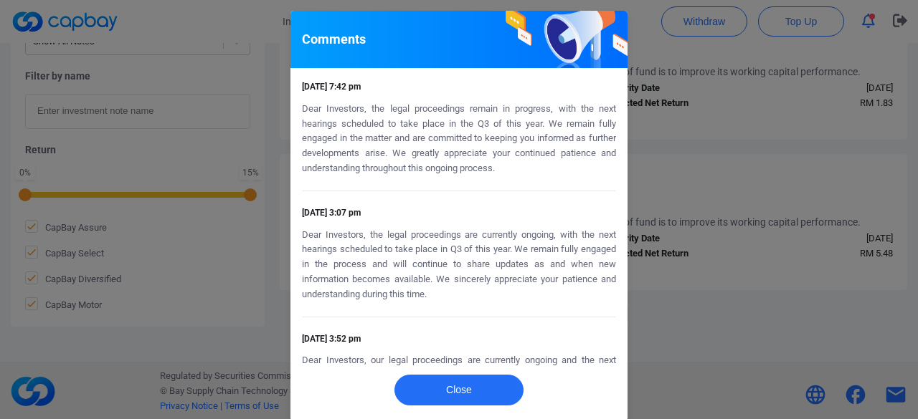
click at [674, 161] on div "Comments [DATE] 7:42 pm Dear Investors, the legal proceedings remain in progres…" at bounding box center [459, 209] width 918 height 419
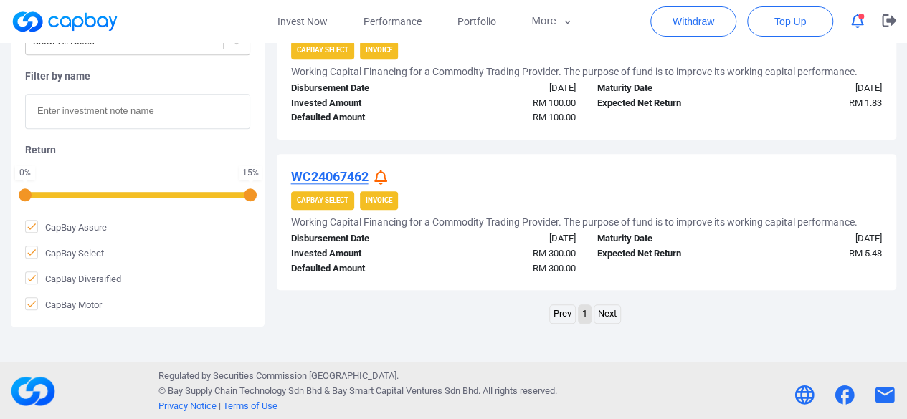
click at [345, 178] on u "WC24067462" at bounding box center [329, 176] width 77 height 15
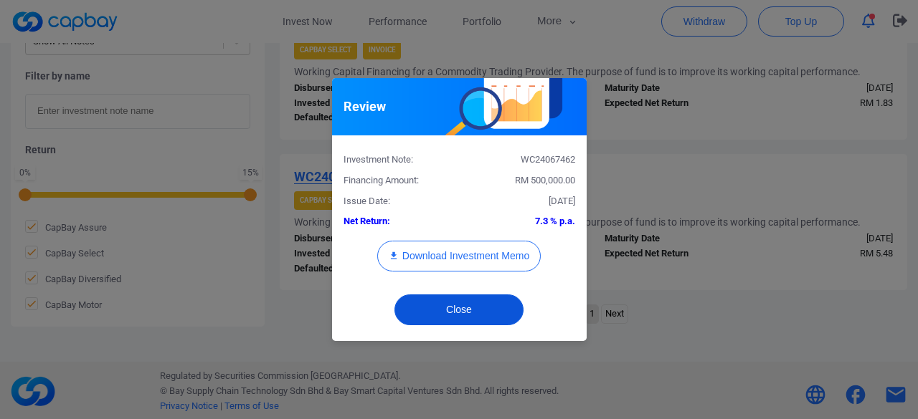
click at [480, 318] on button "Close" at bounding box center [458, 310] width 129 height 31
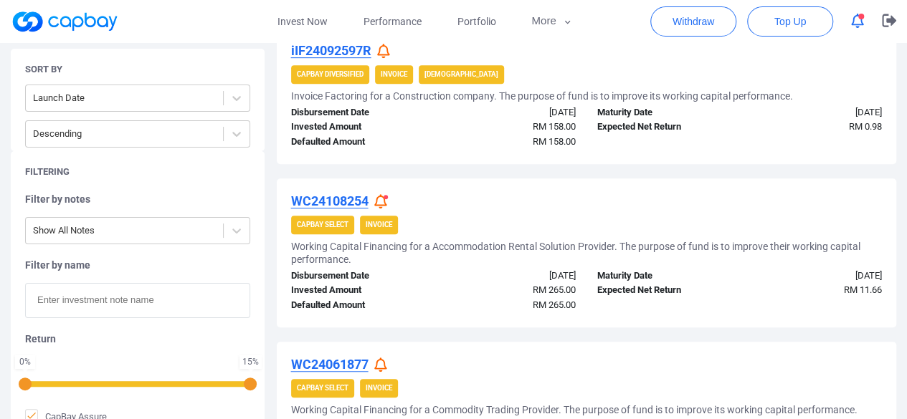
scroll to position [331, 0]
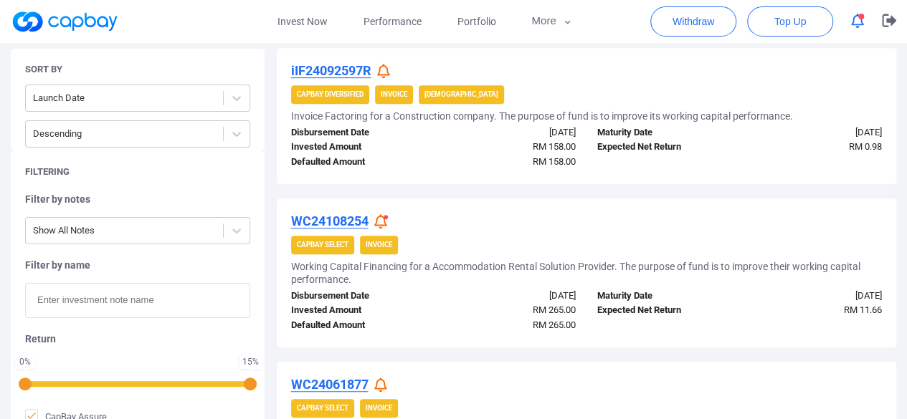
click at [353, 224] on u "WC24108254" at bounding box center [329, 221] width 77 height 15
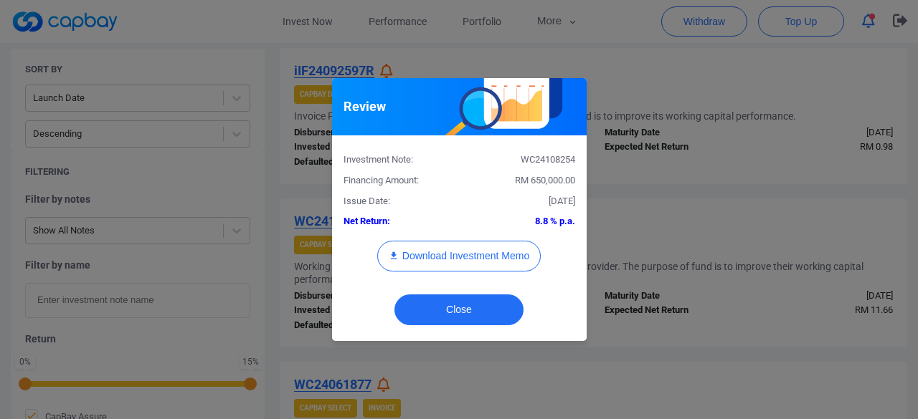
click at [684, 202] on div "Review Investment Note: WC24108254 Financing Amount: RM 650,000.00 Issue Date: …" at bounding box center [459, 209] width 918 height 419
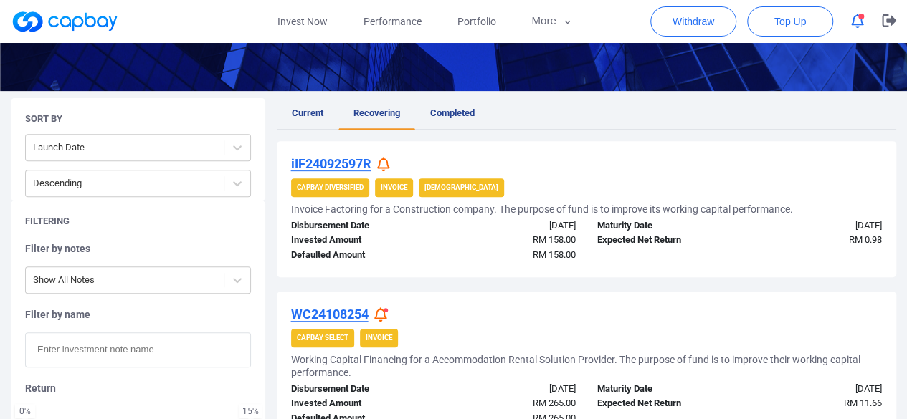
scroll to position [188, 0]
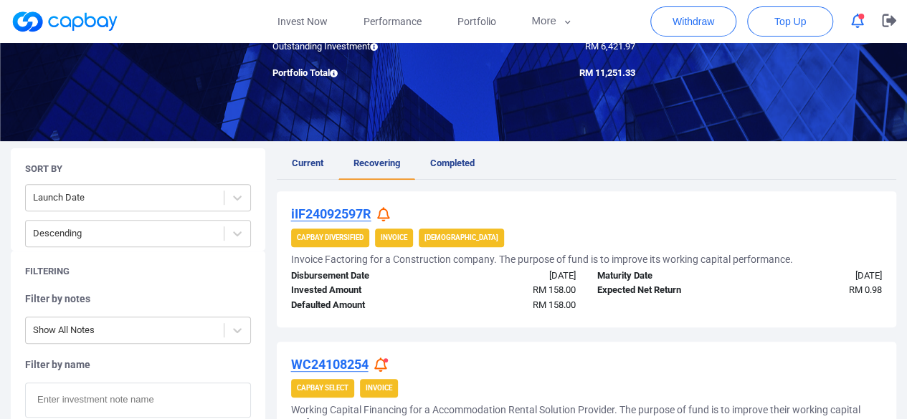
click at [352, 211] on u "iIF24092597R" at bounding box center [331, 213] width 80 height 15
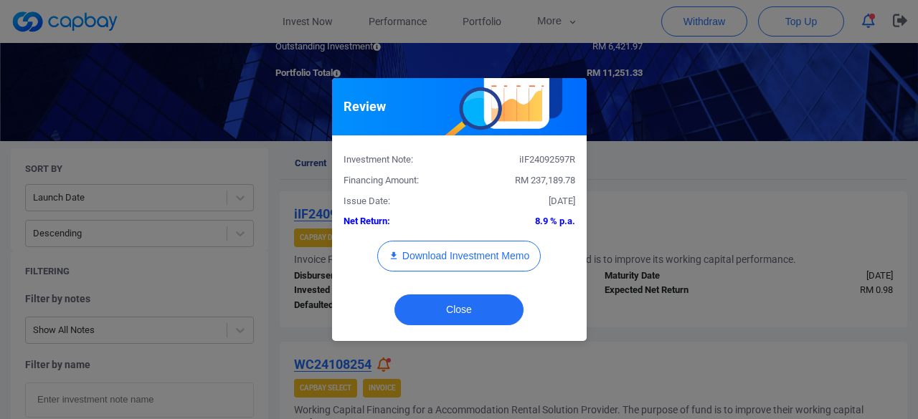
click at [620, 198] on div "Review Investment Note: iIF24092597R Financing Amount: RM 237,189.78 Issue Date…" at bounding box center [459, 209] width 918 height 419
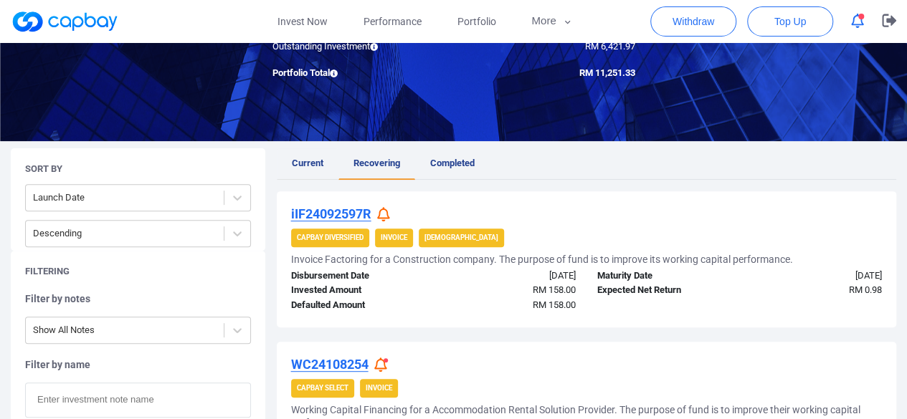
click at [307, 163] on span "Current" at bounding box center [308, 163] width 32 height 11
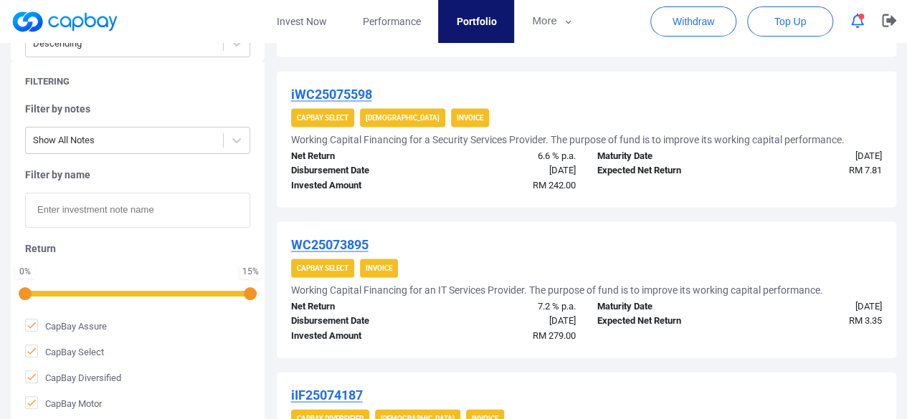
scroll to position [1580, 0]
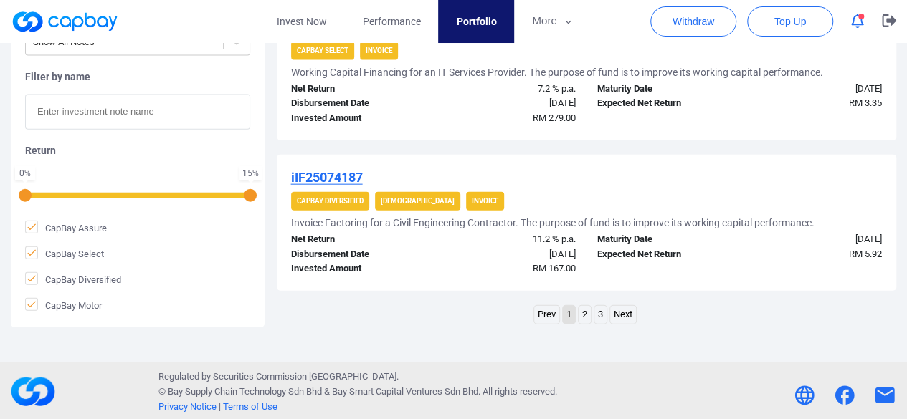
click at [601, 313] on link "3" at bounding box center [600, 315] width 12 height 18
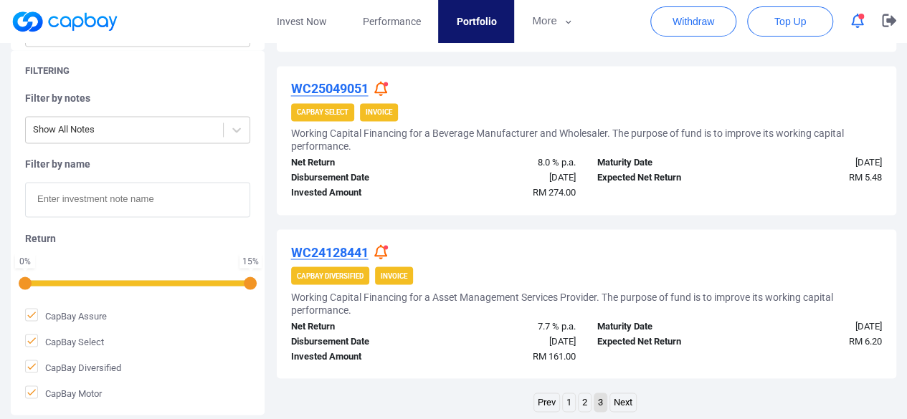
scroll to position [1206, 0]
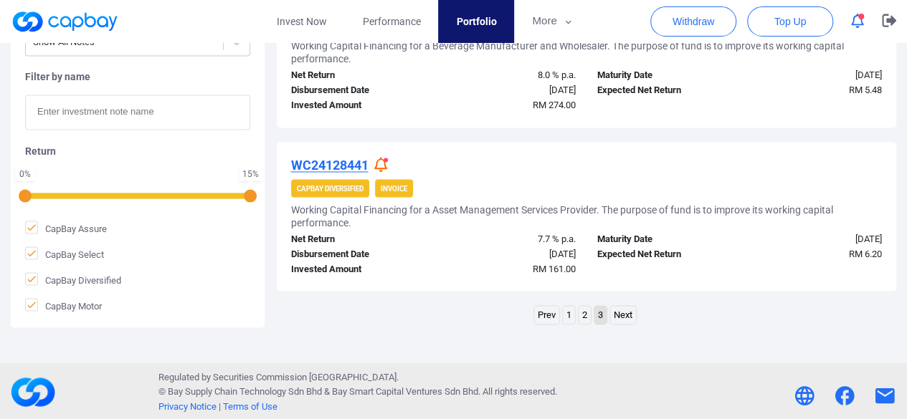
click at [383, 166] on icon at bounding box center [380, 164] width 13 height 15
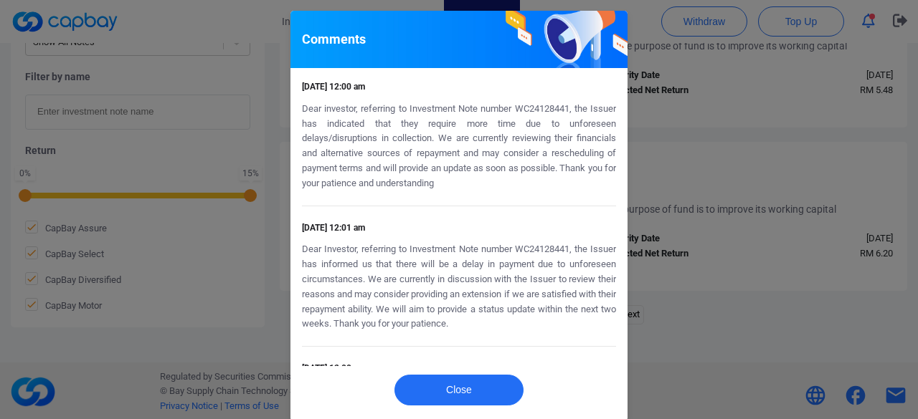
click at [645, 126] on div "Comments [DATE] 12:00 am Dear investor, referring to Investment Note number WC2…" at bounding box center [459, 209] width 918 height 419
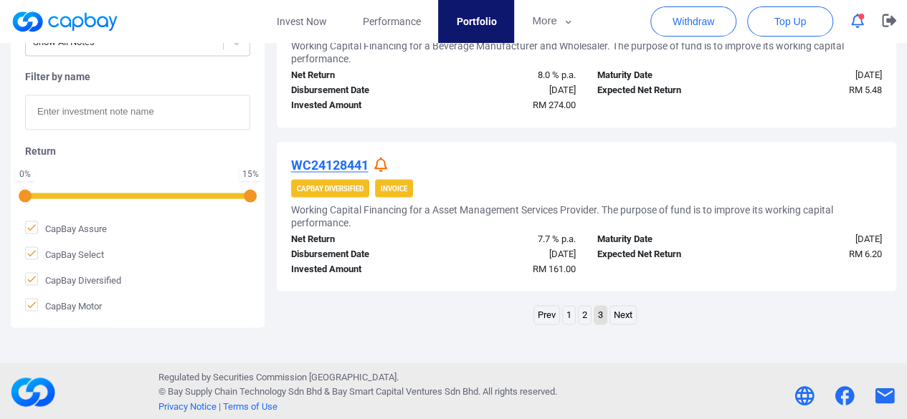
click at [360, 164] on u "WC24128441" at bounding box center [329, 164] width 77 height 15
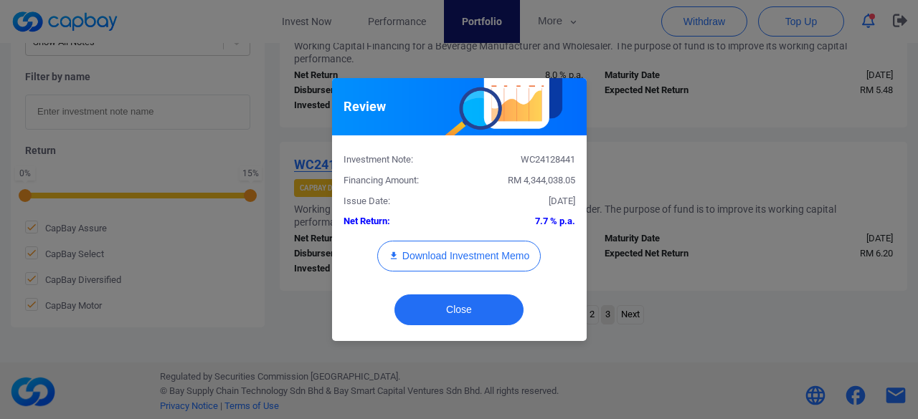
click at [711, 178] on div "Review Investment Note: WC24128441 Financing Amount: RM 4,344,038.05 Issue Date…" at bounding box center [459, 209] width 918 height 419
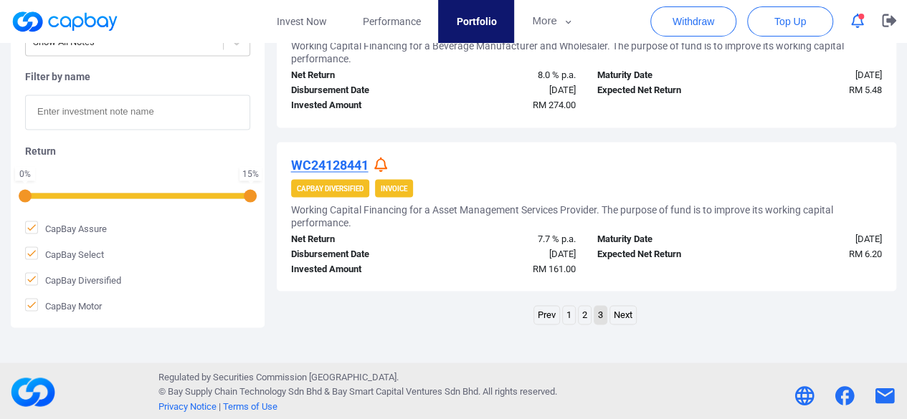
click at [374, 158] on div "WC24128441" at bounding box center [586, 164] width 591 height 17
click at [381, 164] on icon at bounding box center [380, 164] width 13 height 15
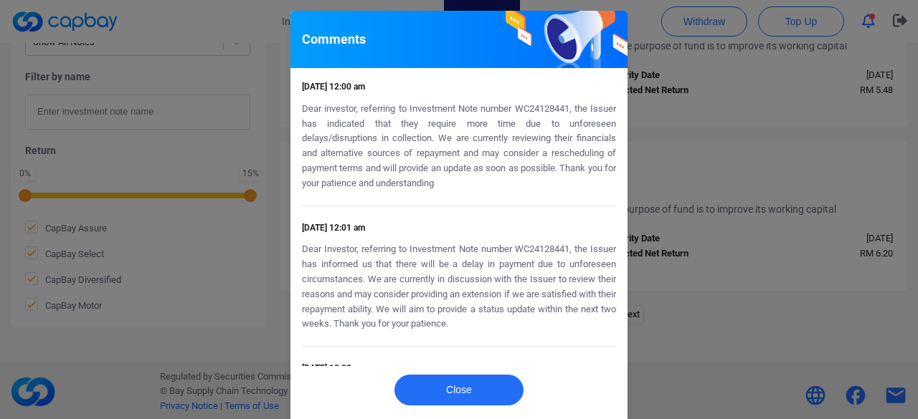
click at [742, 199] on div "Comments [DATE] 12:00 am Dear investor, referring to Investment Note number WC2…" at bounding box center [459, 209] width 918 height 419
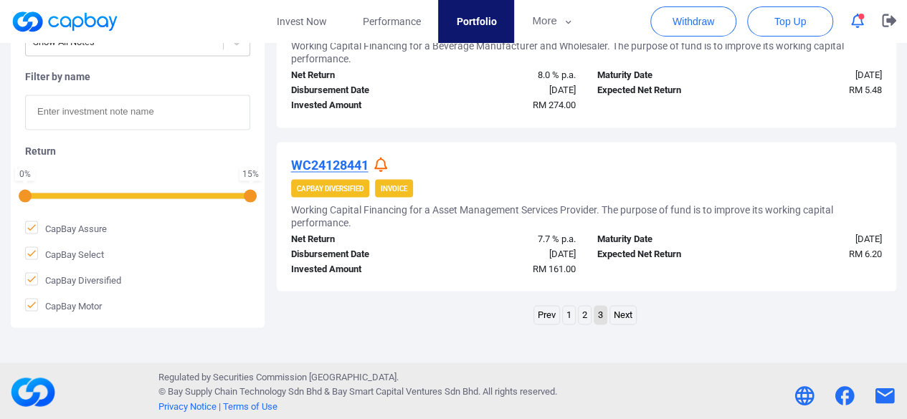
scroll to position [1062, 0]
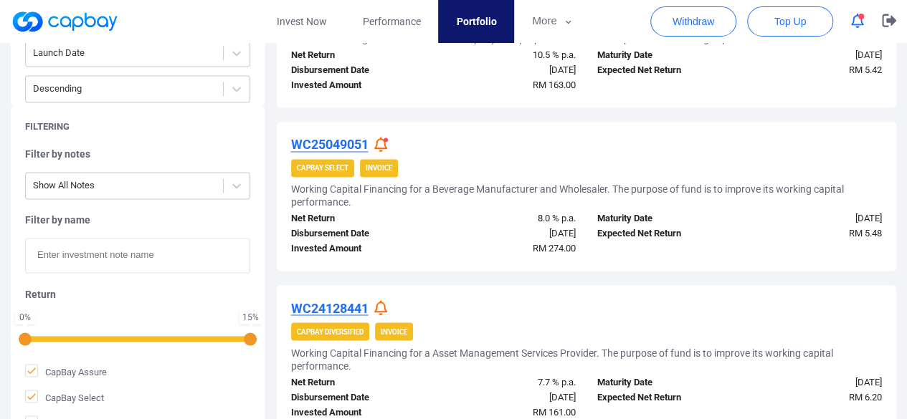
click at [384, 145] on icon at bounding box center [380, 144] width 13 height 15
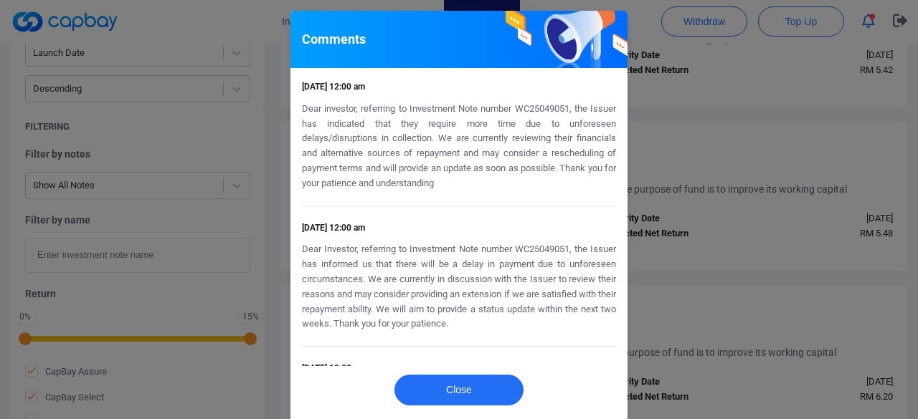
drag, startPoint x: 753, startPoint y: 170, endPoint x: 746, endPoint y: 173, distance: 7.7
click at [750, 171] on div "Comments [DATE] 12:00 am Dear investor, referring to Investment Note number WC2…" at bounding box center [459, 209] width 918 height 419
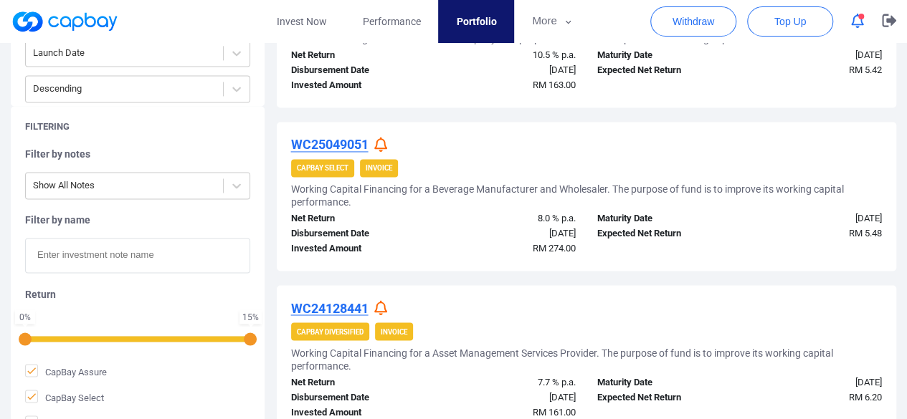
click at [338, 142] on u "WC25049051" at bounding box center [329, 144] width 77 height 15
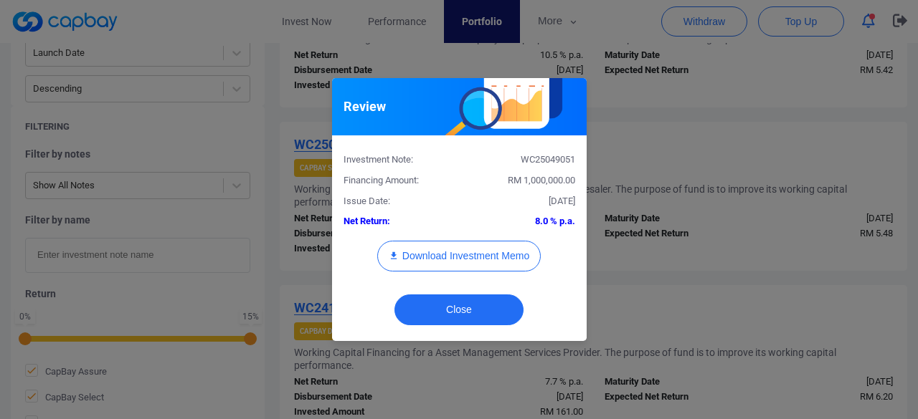
click at [745, 180] on div "Review Investment Note: WC25049051 Financing Amount: RM 1,000,000.00 Issue Date…" at bounding box center [459, 209] width 918 height 419
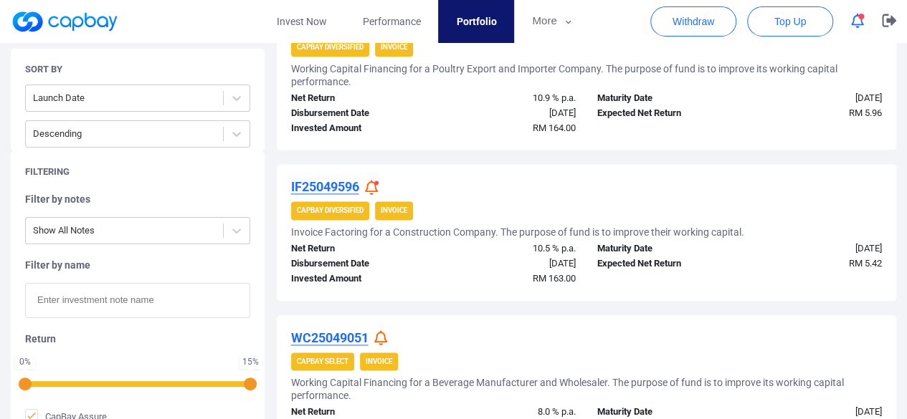
scroll to position [847, 0]
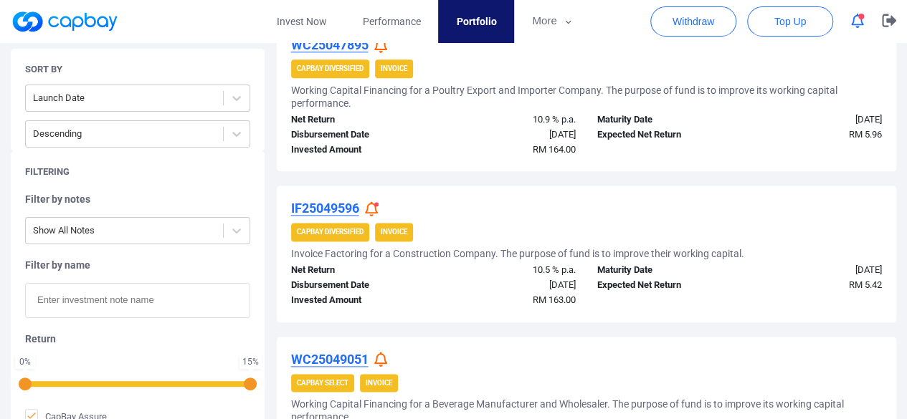
click at [332, 203] on u "IF25049596" at bounding box center [325, 208] width 68 height 15
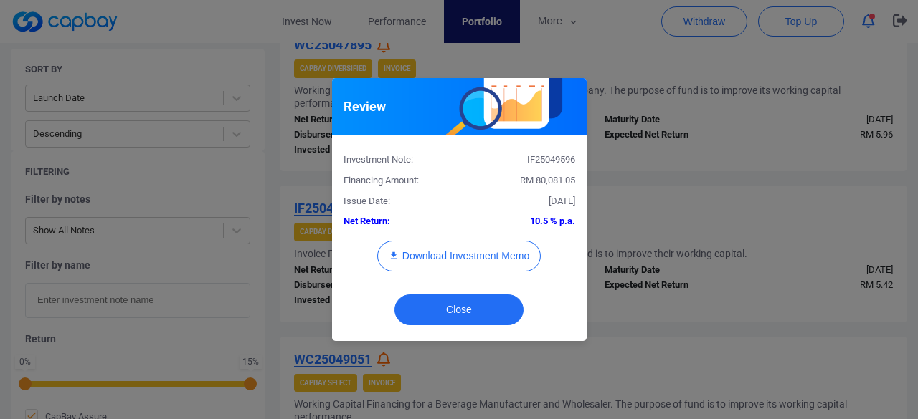
click at [721, 194] on div "Review Investment Note: IF25049596 Financing Amount: RM 80,081.05 Issue Date: […" at bounding box center [459, 209] width 918 height 419
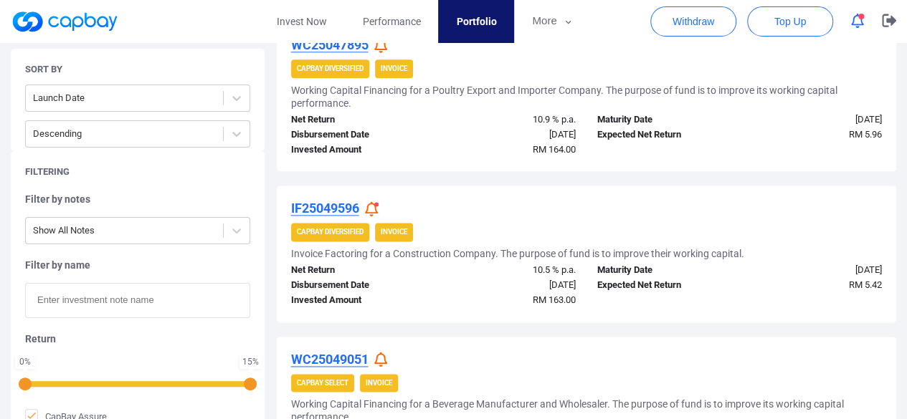
click at [373, 208] on icon at bounding box center [371, 208] width 13 height 15
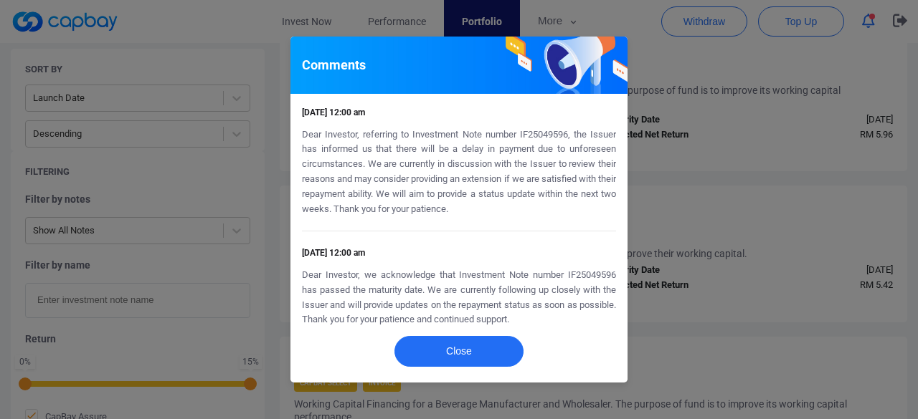
click at [678, 208] on div "Comments [DATE] 12:00 am Dear Investor, referring to Investment Note number IF2…" at bounding box center [459, 209] width 918 height 419
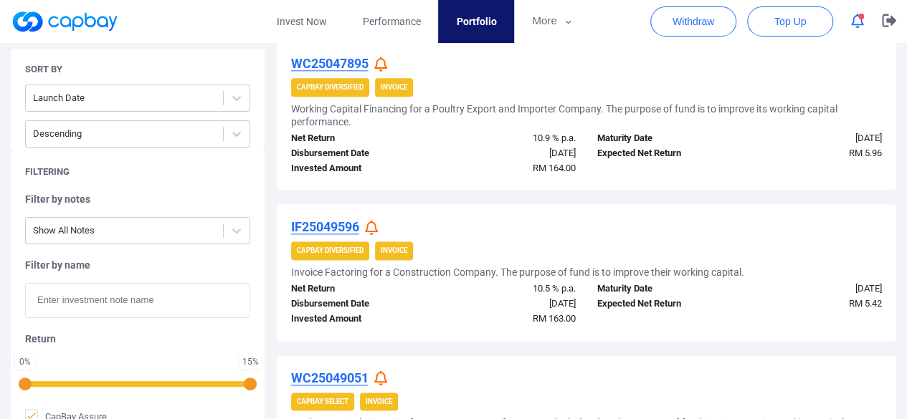
scroll to position [776, 0]
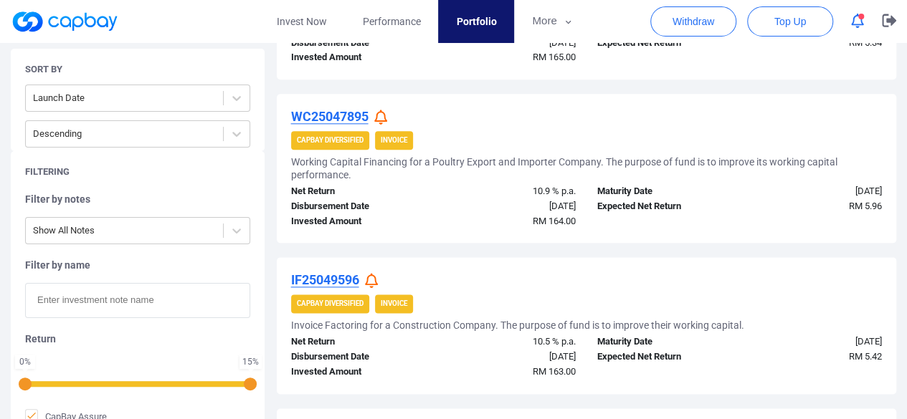
click at [354, 115] on u "WC25047895" at bounding box center [329, 116] width 77 height 15
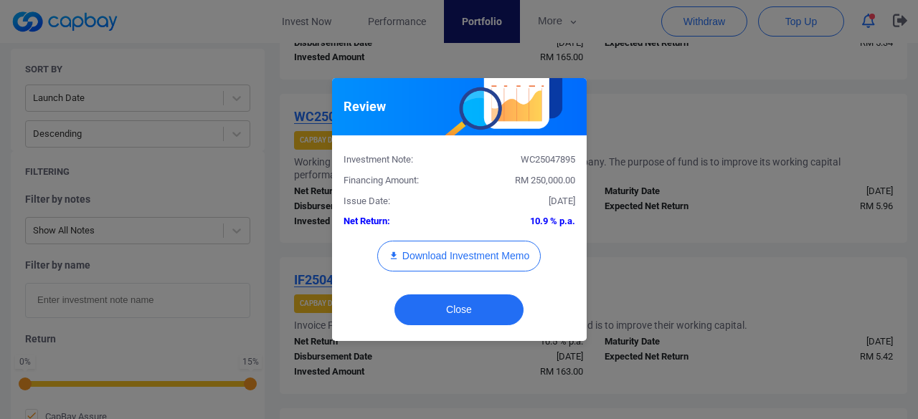
click at [691, 151] on div "Review Investment Note: WC25047895 Financing Amount: RM 250,000.00 Issue Date: …" at bounding box center [459, 209] width 918 height 419
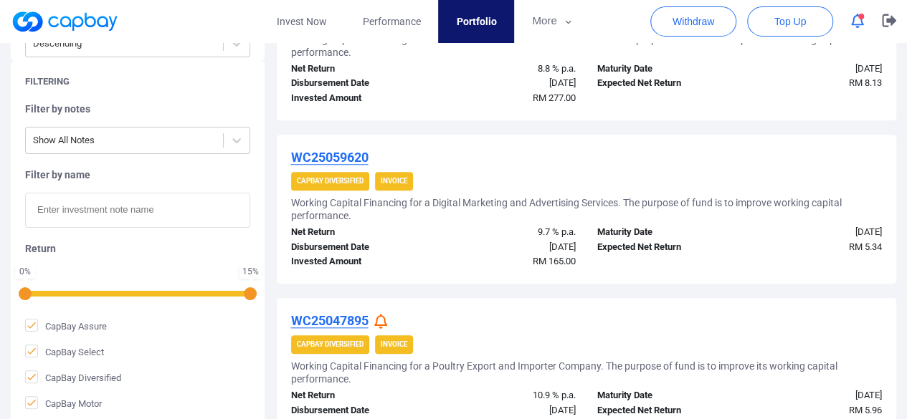
scroll to position [632, 0]
